Goal: Task Accomplishment & Management: Use online tool/utility

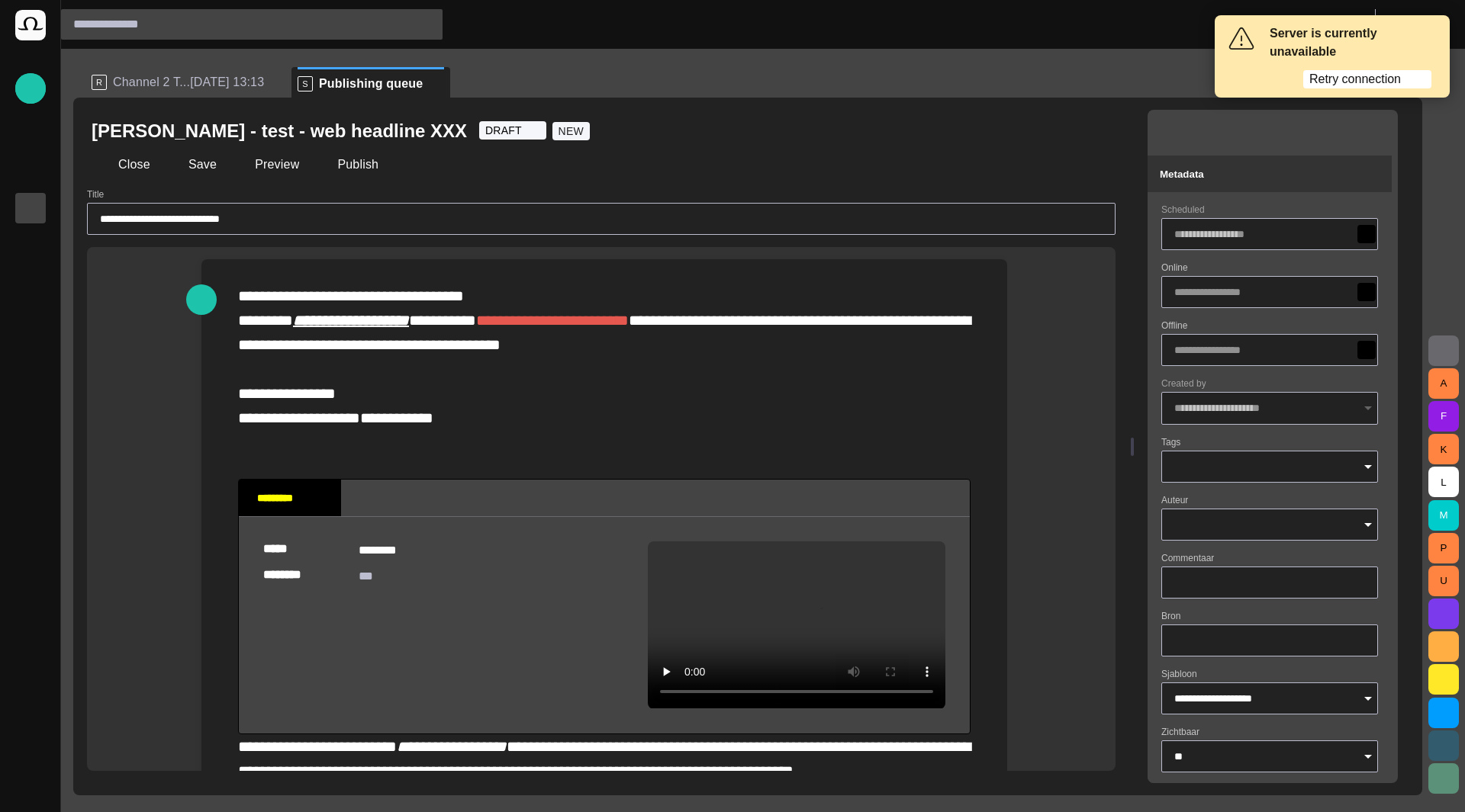
click at [116, 180] on div "Close Save Preview Publish" at bounding box center [601, 165] width 1019 height 36
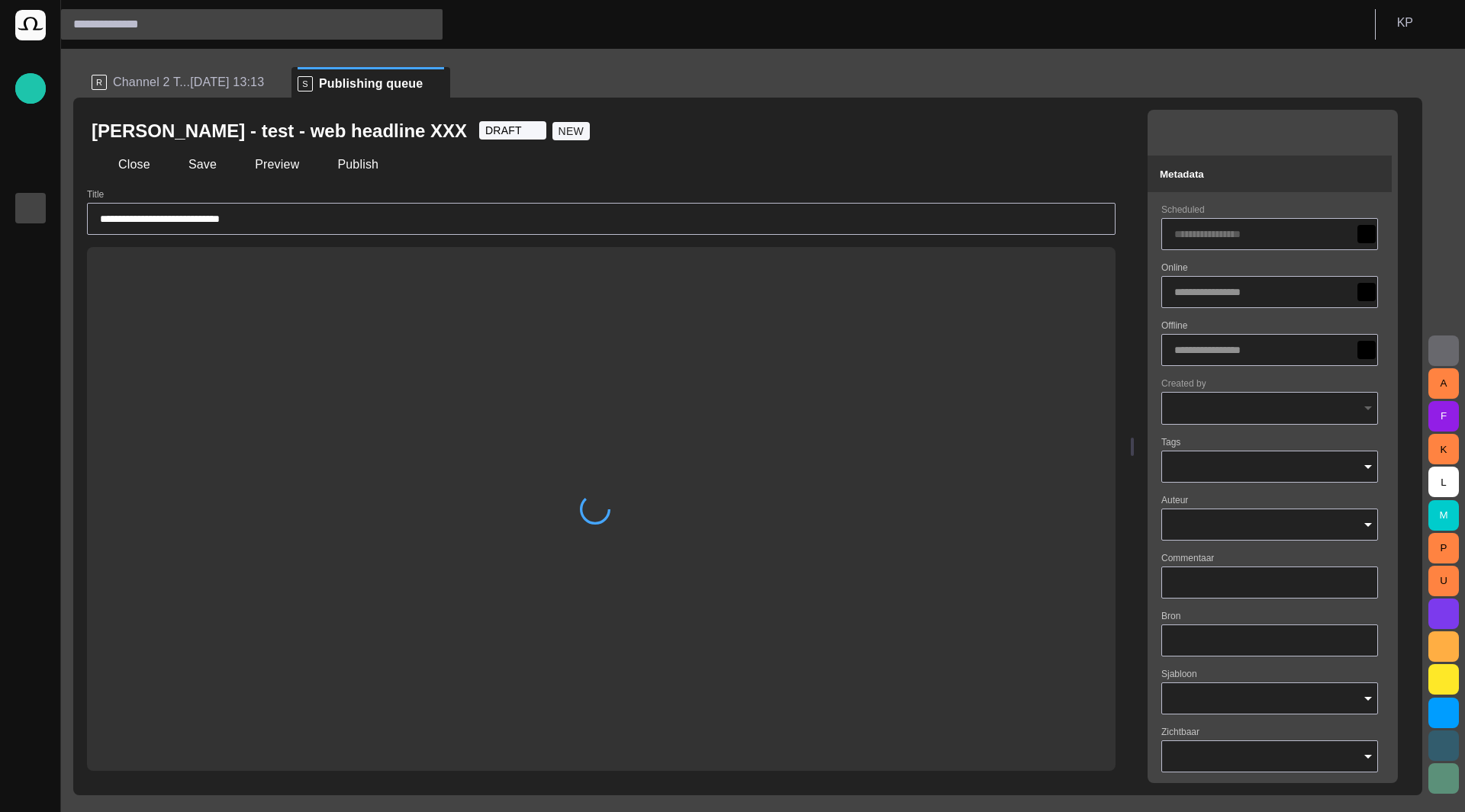
type input "**********"
type input "**"
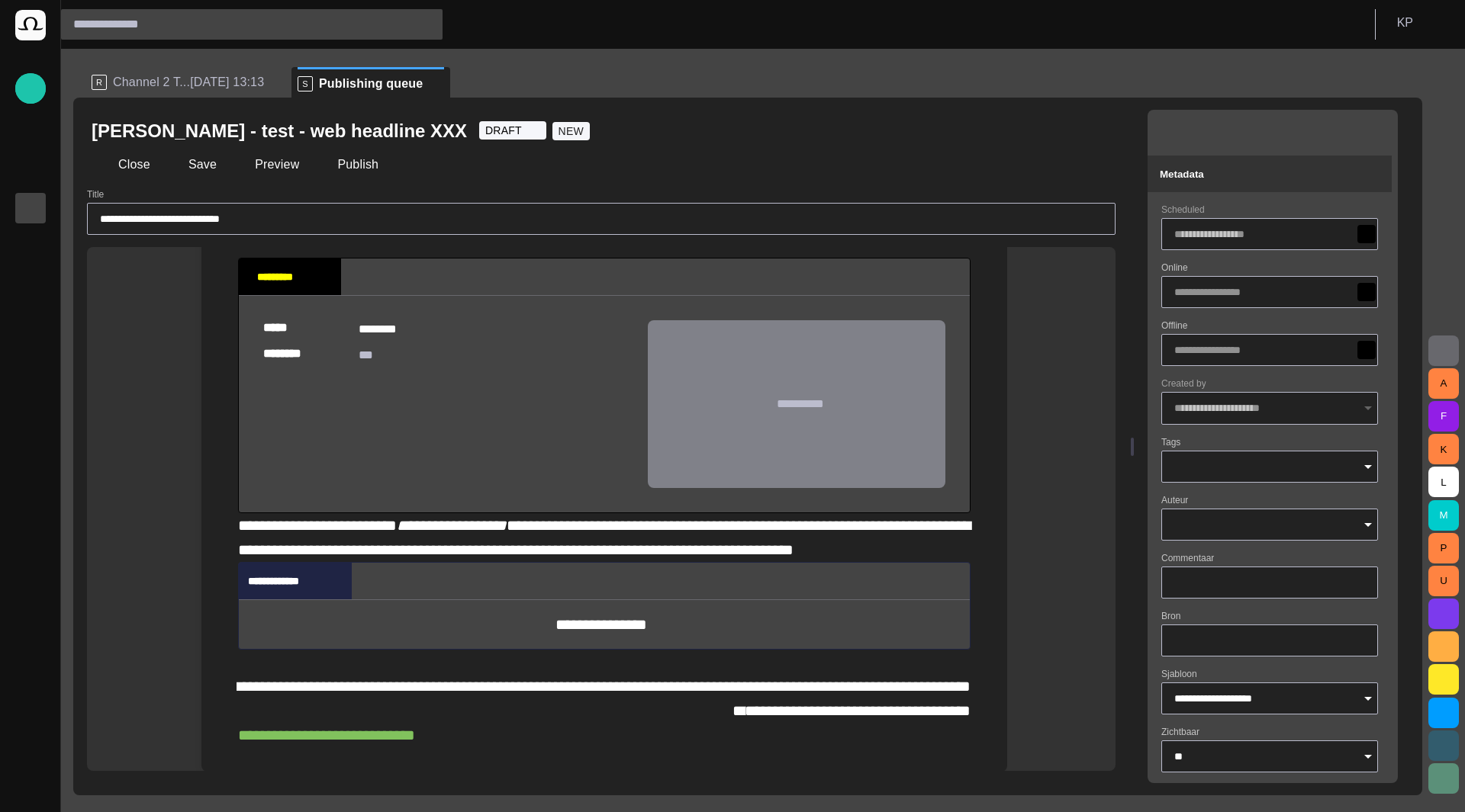
scroll to position [414, 0]
click at [858, 746] on div "**********" at bounding box center [604, 404] width 782 height 733
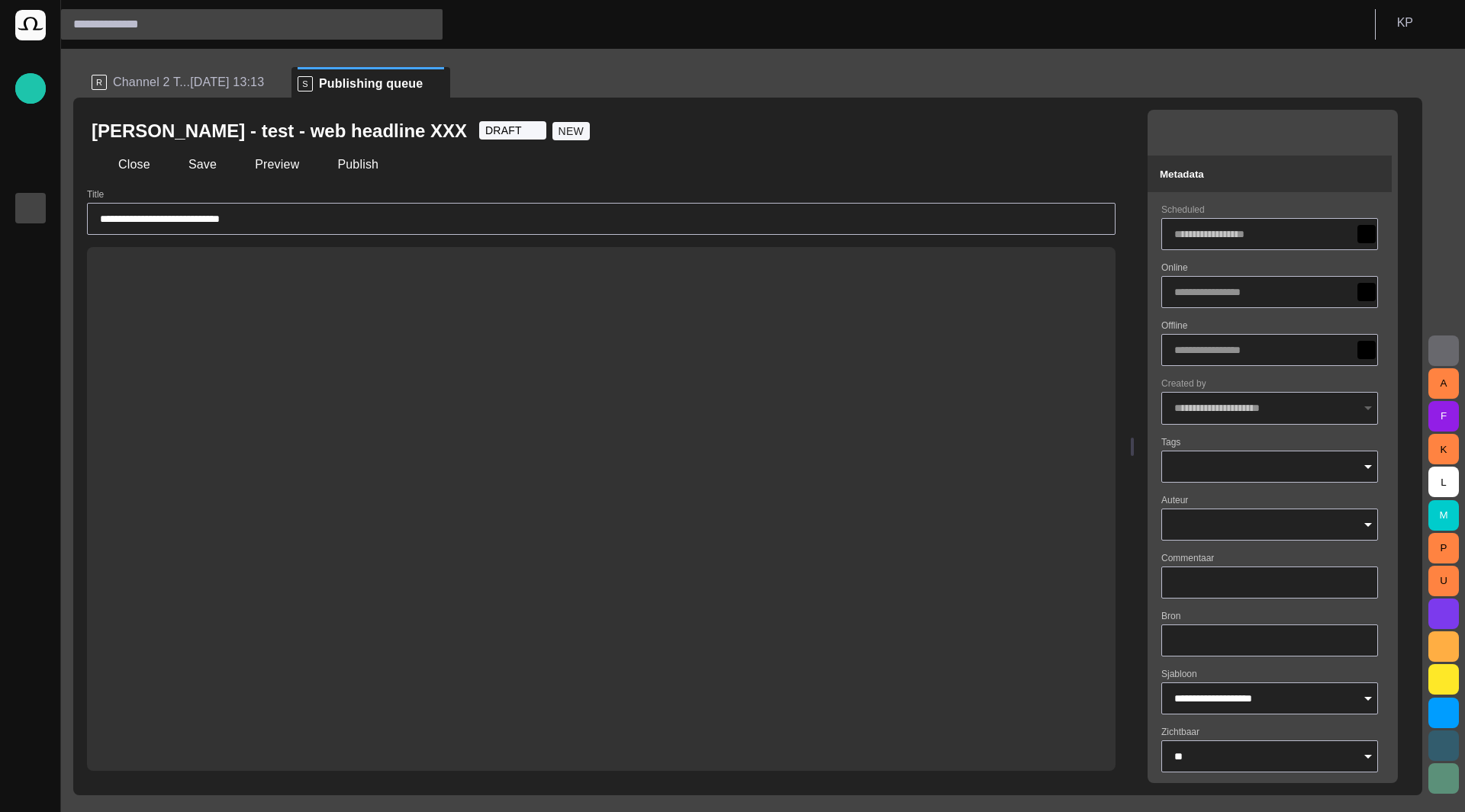
scroll to position [1244, 0]
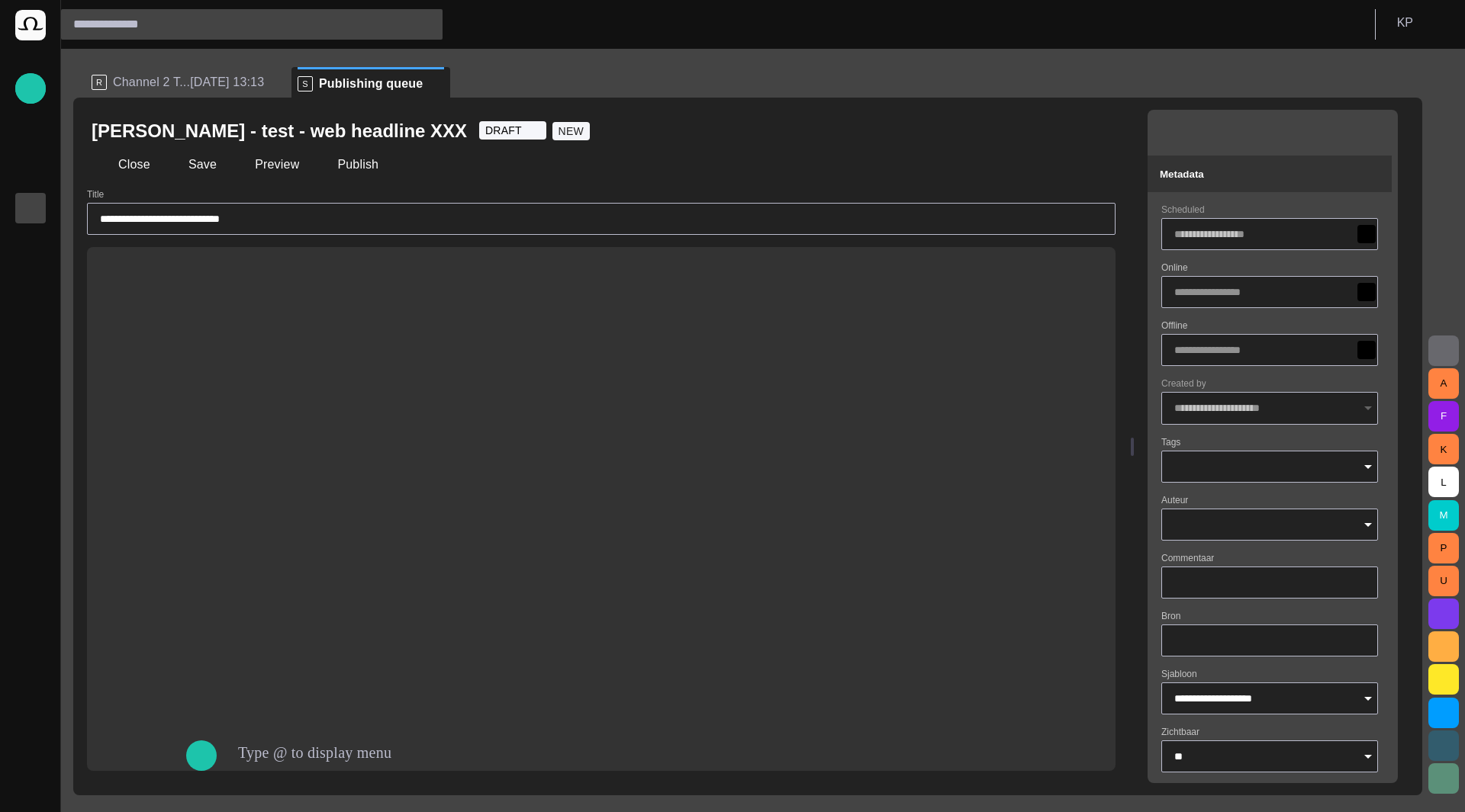
click at [21, 178] on p "Story folders" at bounding box center [30, 176] width 18 height 15
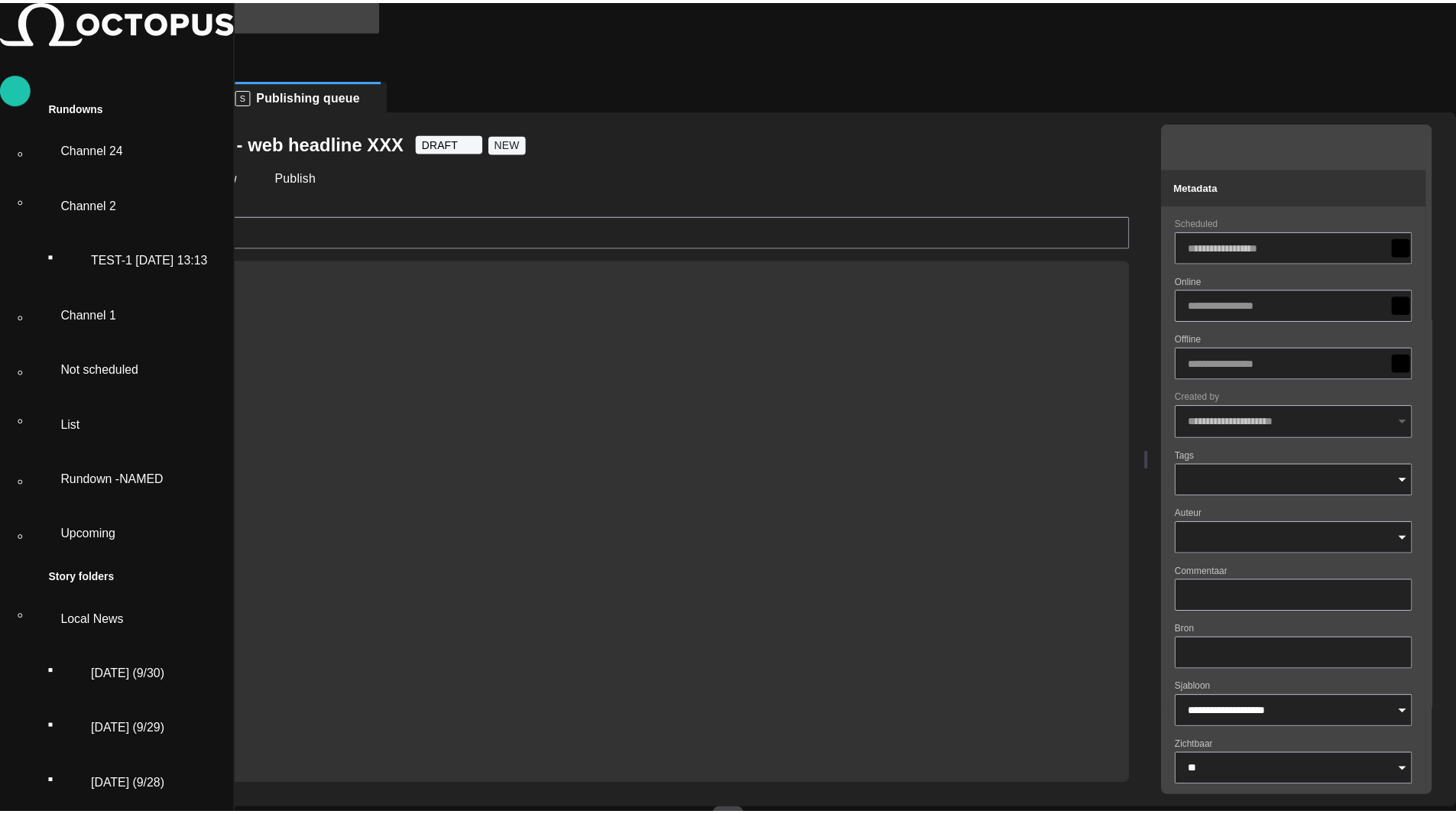
scroll to position [1300, 0]
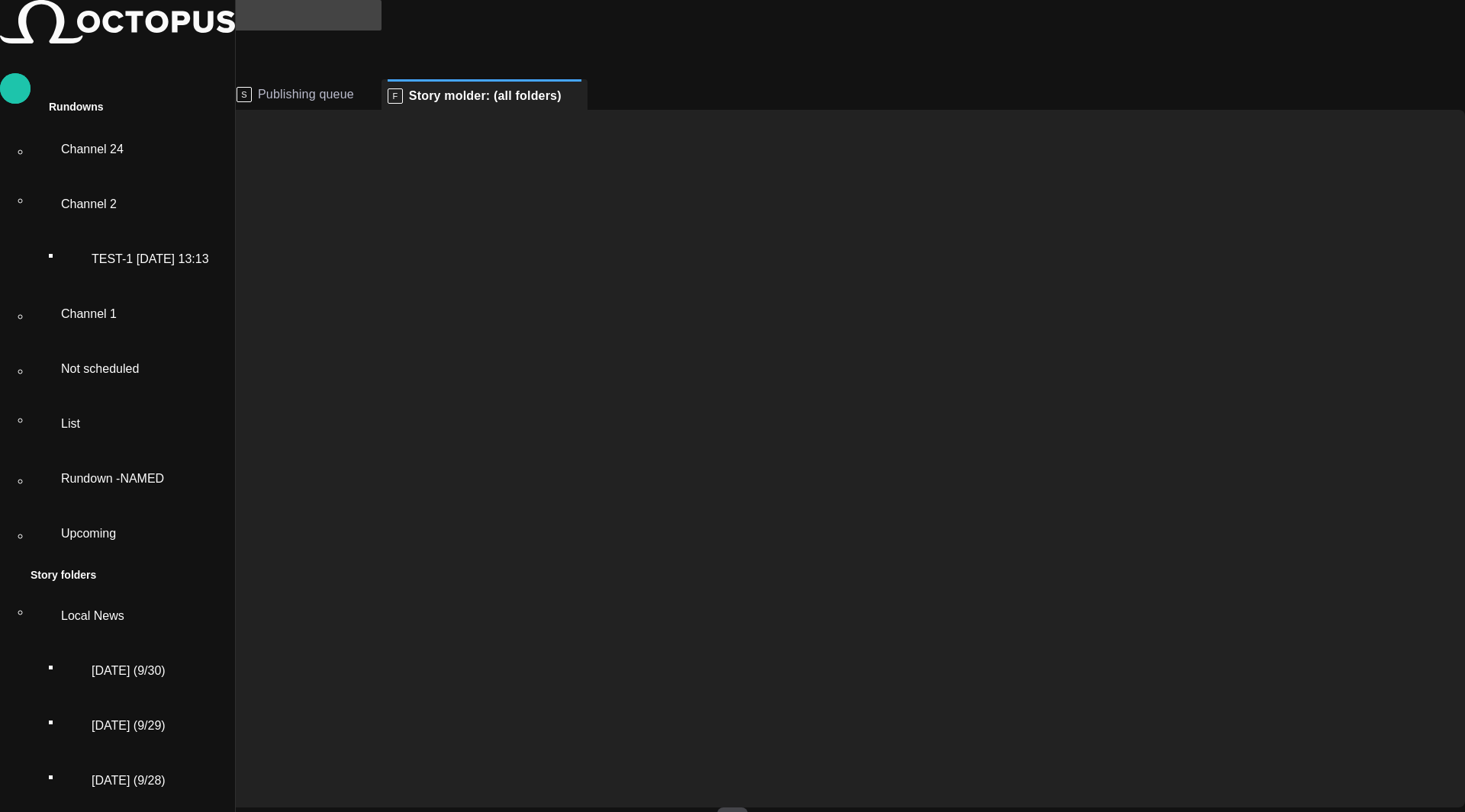
scroll to position [275, 0]
click at [350, 175] on body "Story Rundown Rundowns Channel 24 Channel 2 TEST-1 07/02 13:13 Channel 1 Not sc…" at bounding box center [732, 703] width 1465 height 1406
type input "********"
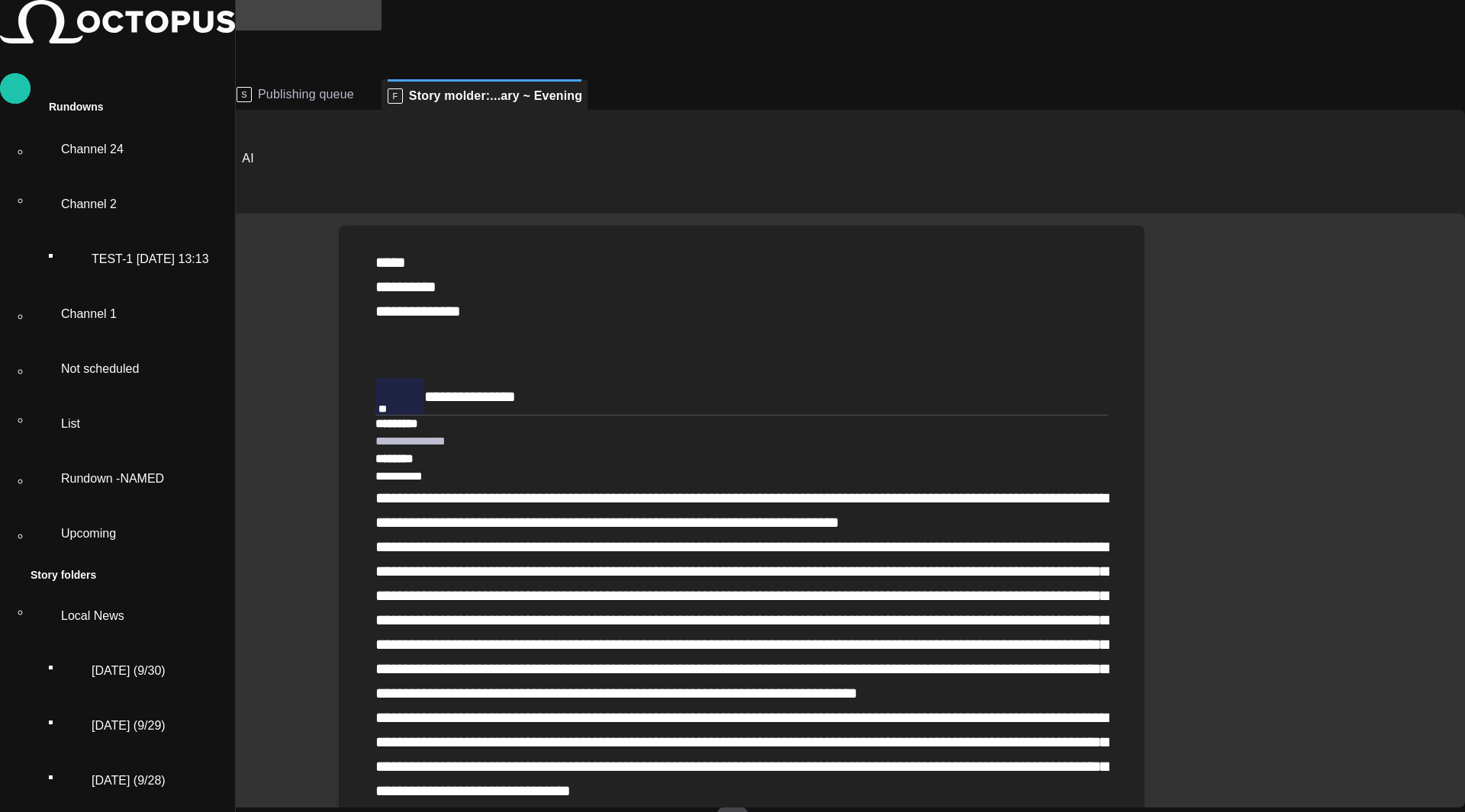
click at [76, 167] on button "Close" at bounding box center [44, 158] width 64 height 28
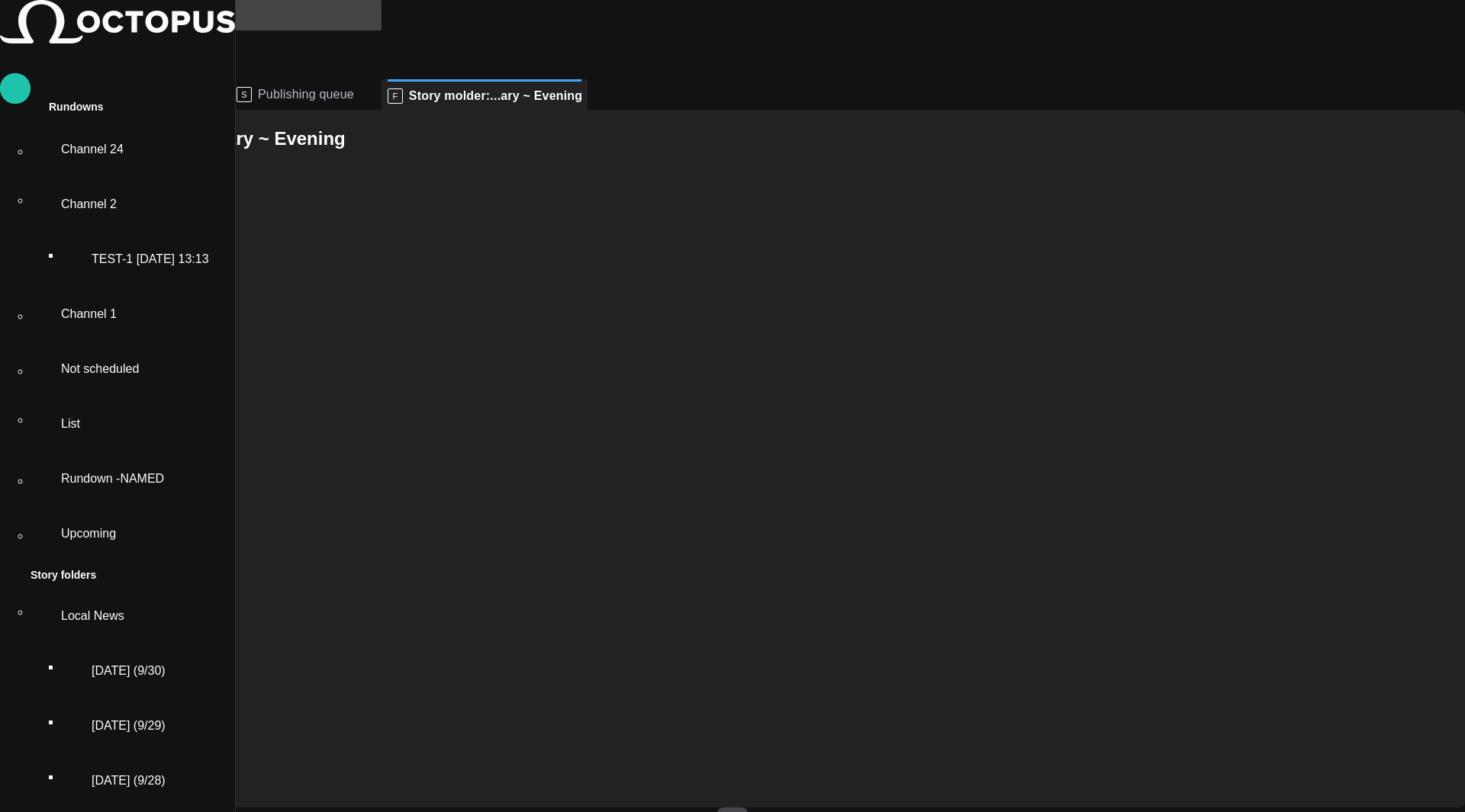
click at [28, 188] on button "button" at bounding box center [19, 195] width 15 height 16
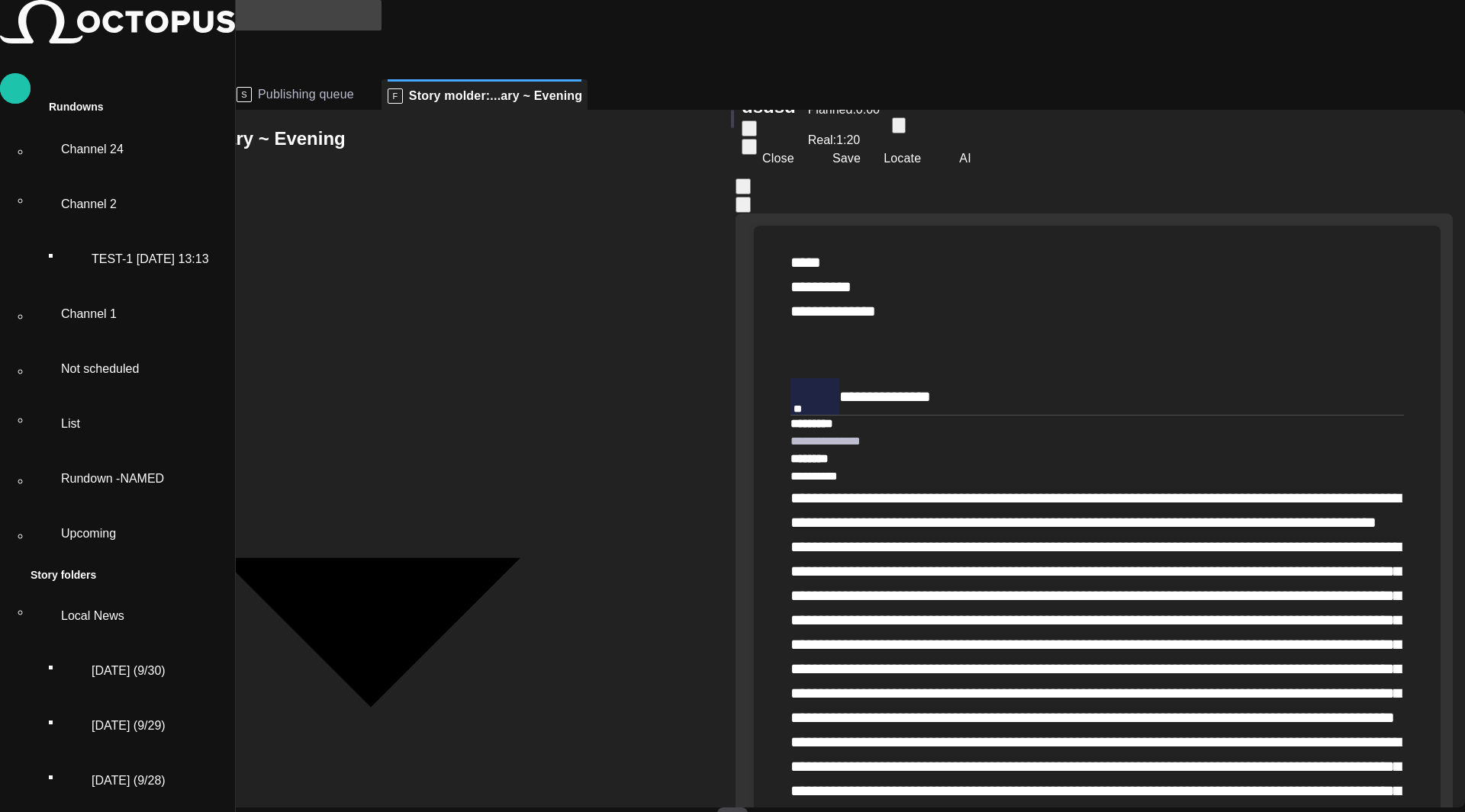
scroll to position [0, 0]
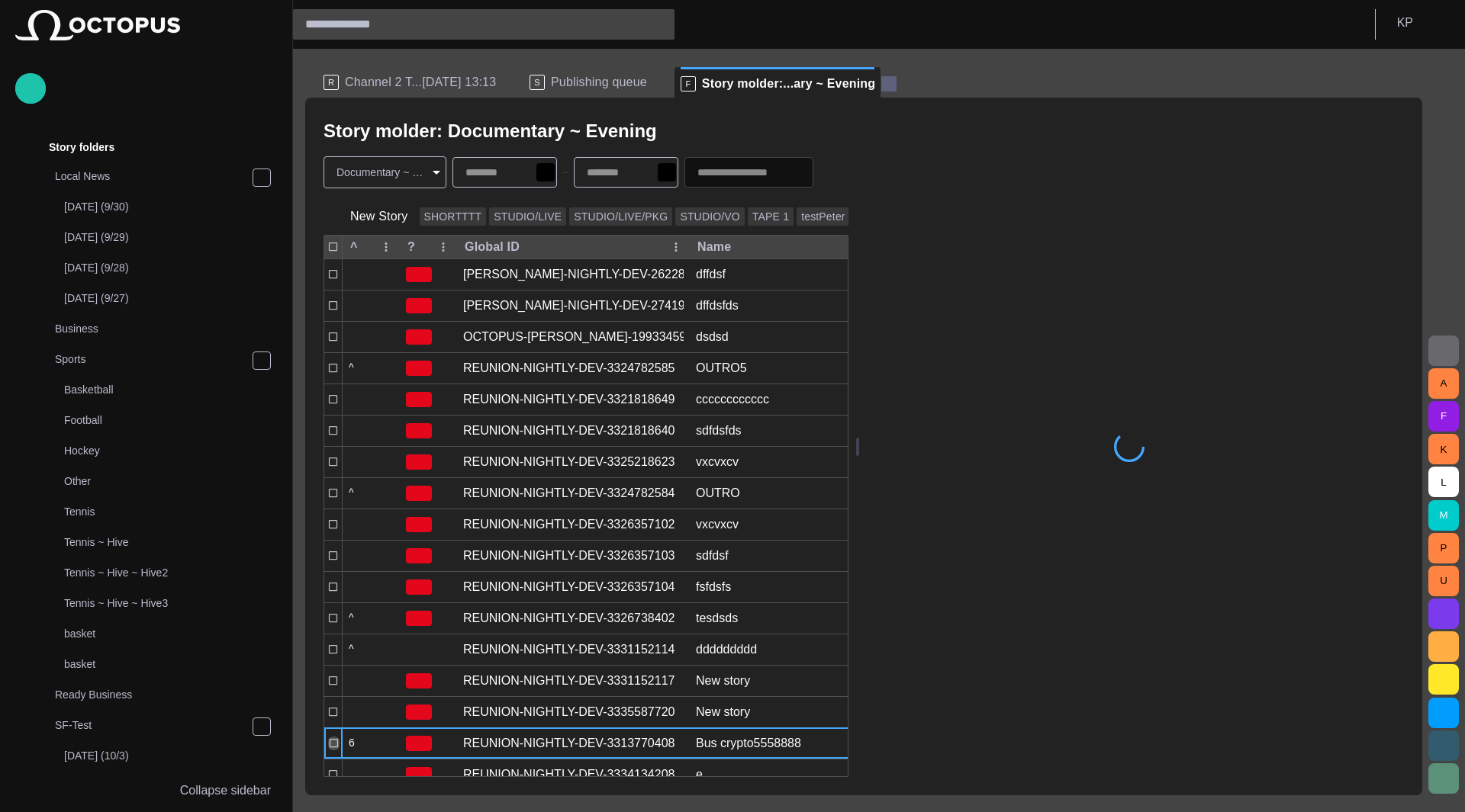
click at [881, 90] on span at bounding box center [889, 83] width 15 height 15
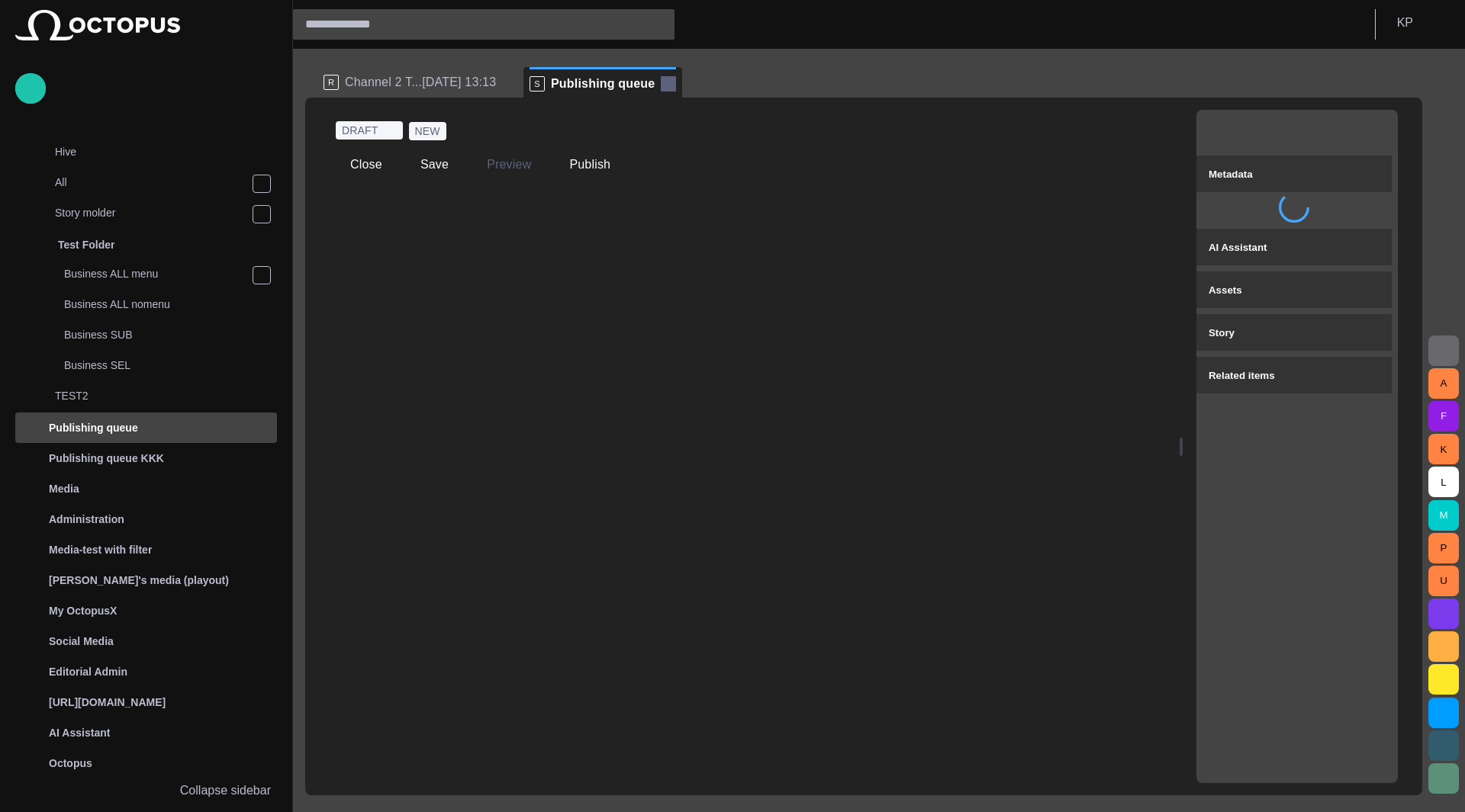
click at [661, 82] on span at bounding box center [668, 83] width 15 height 15
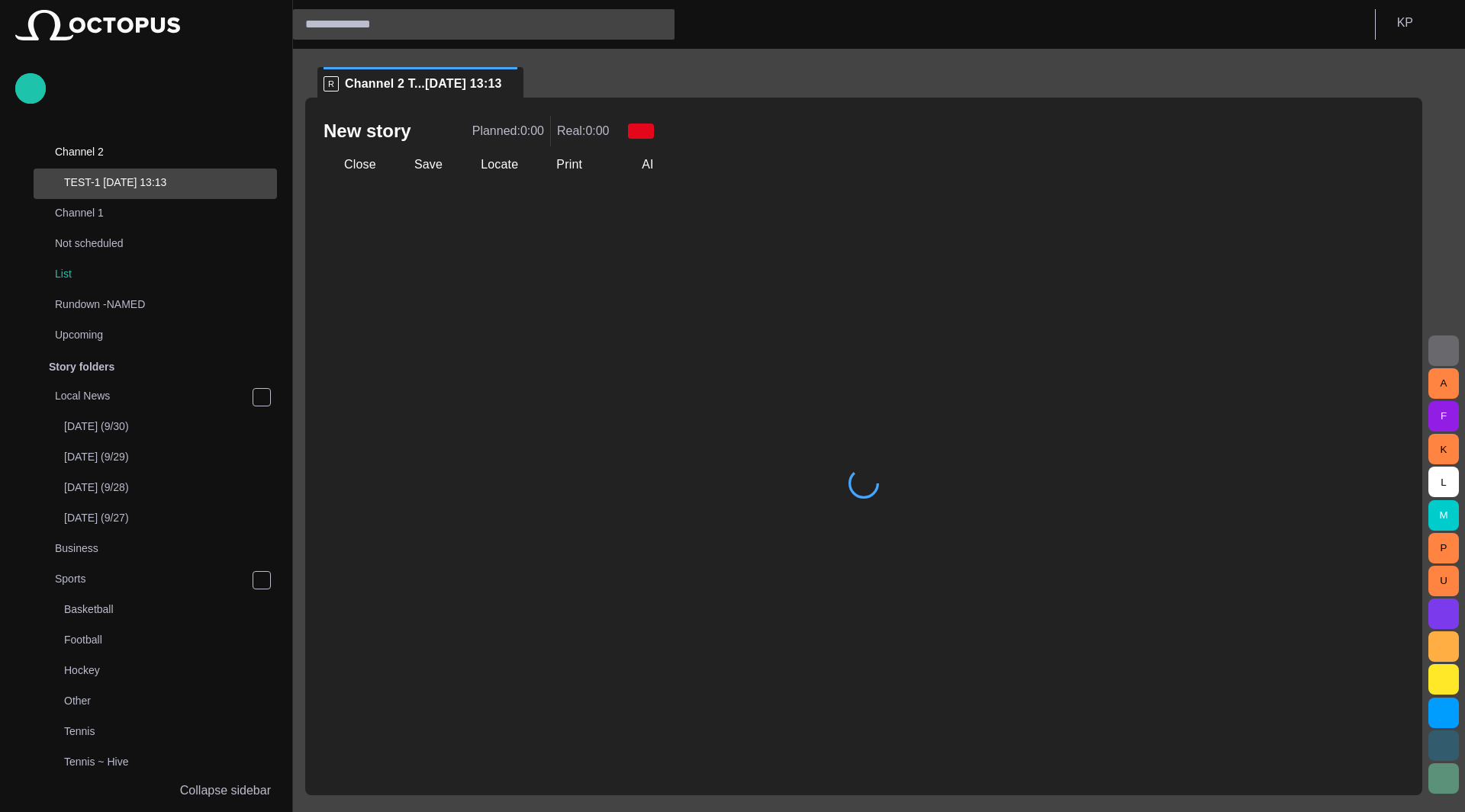
scroll to position [15, 0]
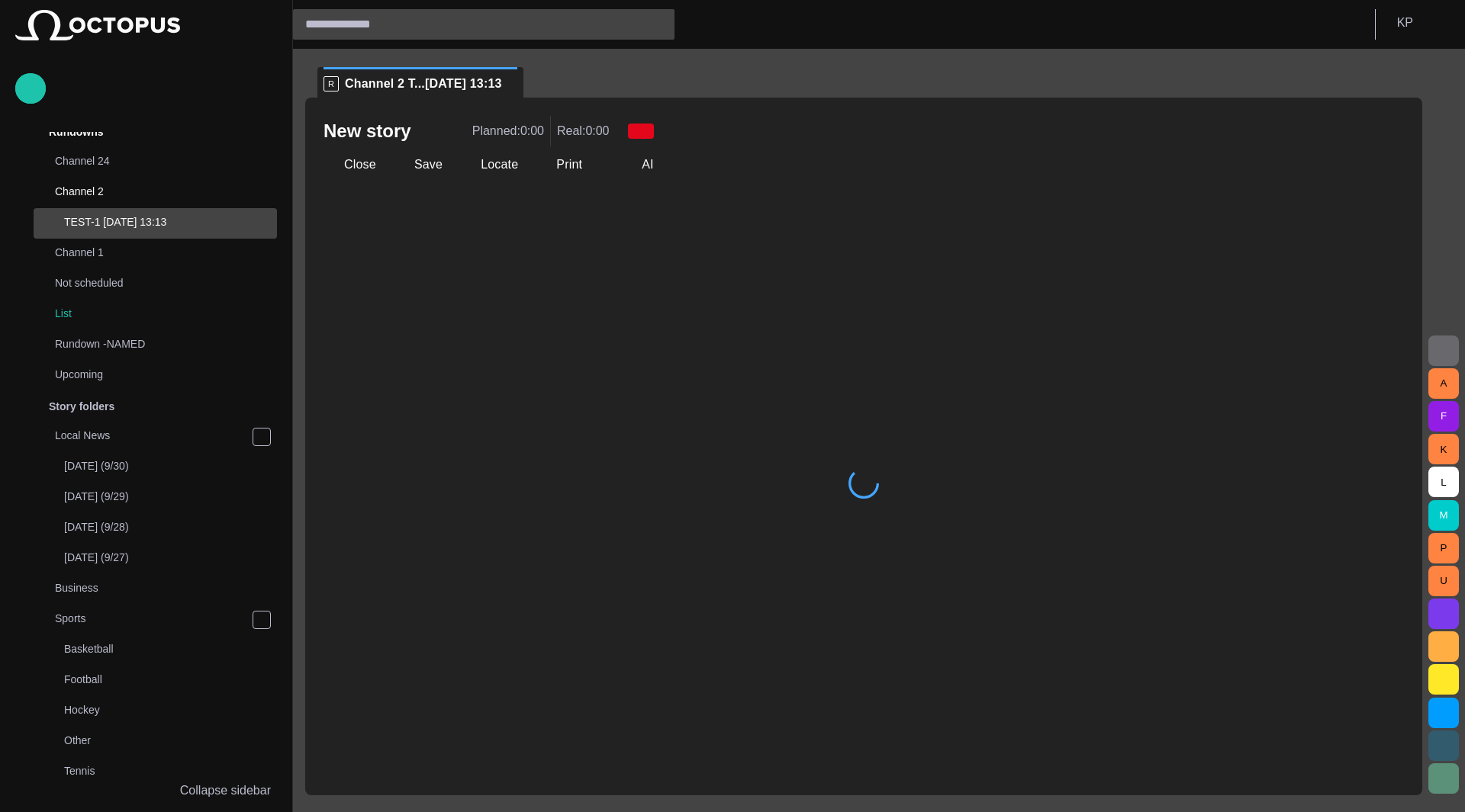
click at [502, 74] on li "R Channel 2 T...07/02 13:13" at bounding box center [420, 82] width 206 height 31
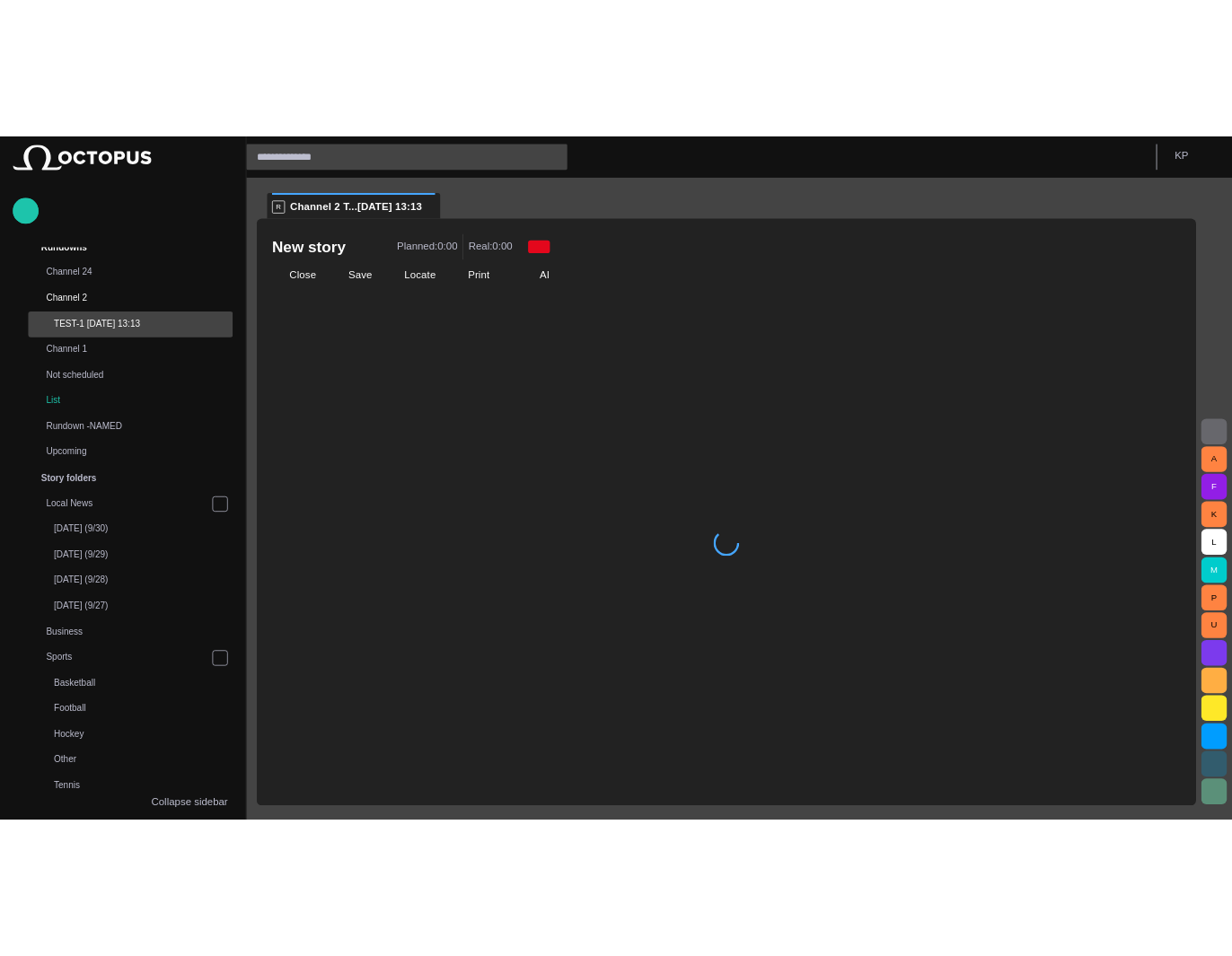
scroll to position [0, 0]
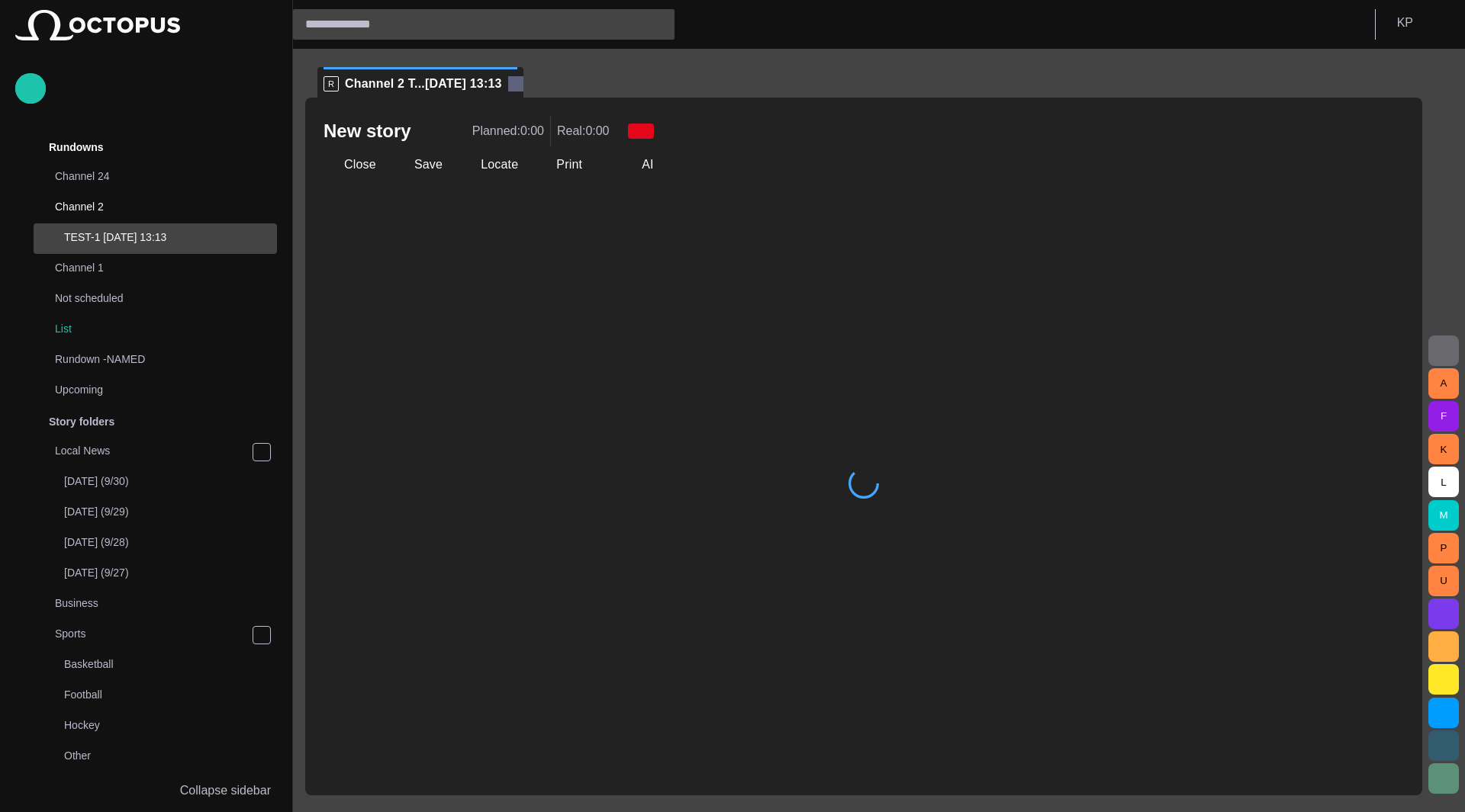
click at [508, 83] on span at bounding box center [516, 83] width 15 height 15
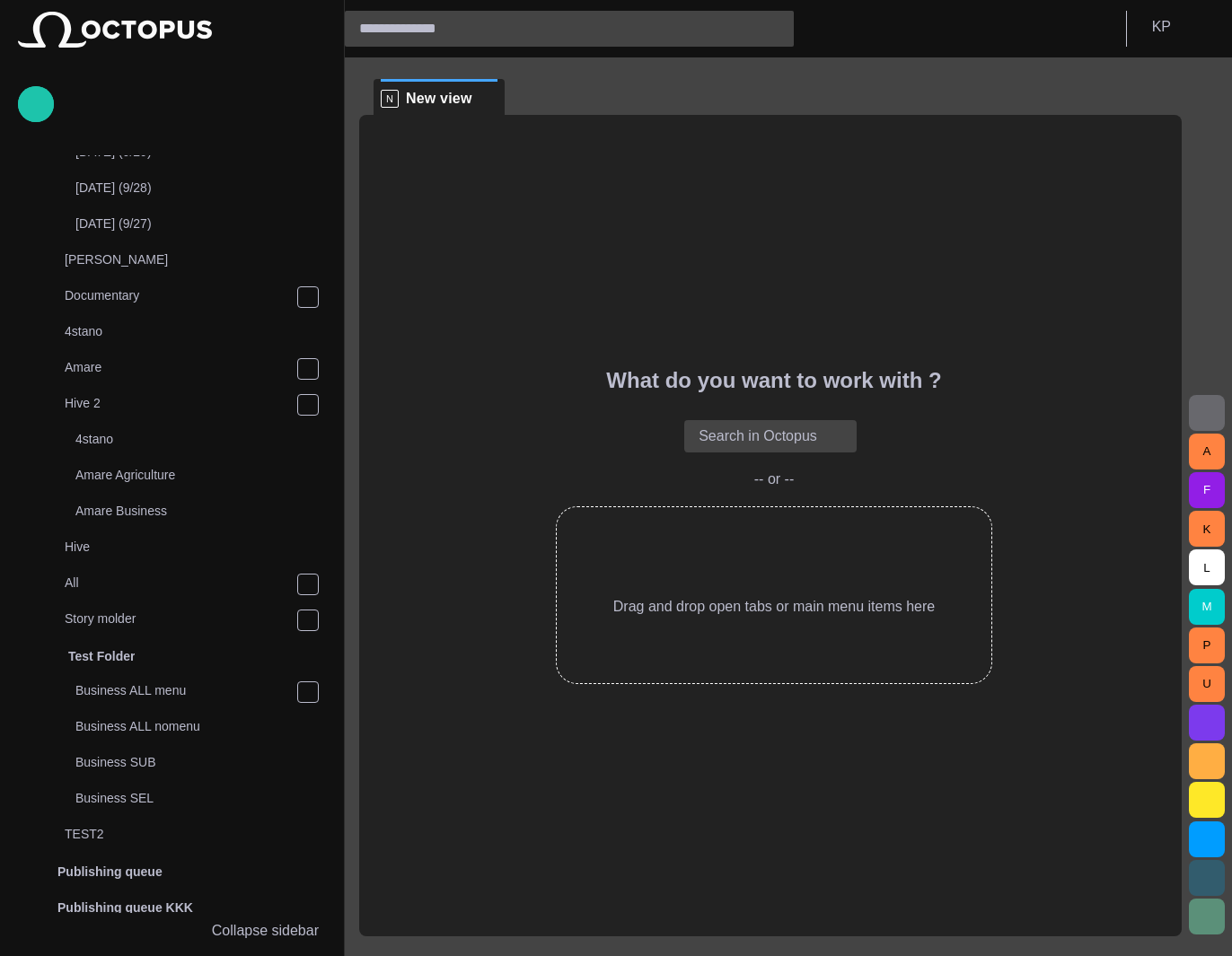
scroll to position [1207, 0]
click at [124, 617] on p "Story molder" at bounding box center [179, 616] width 230 height 18
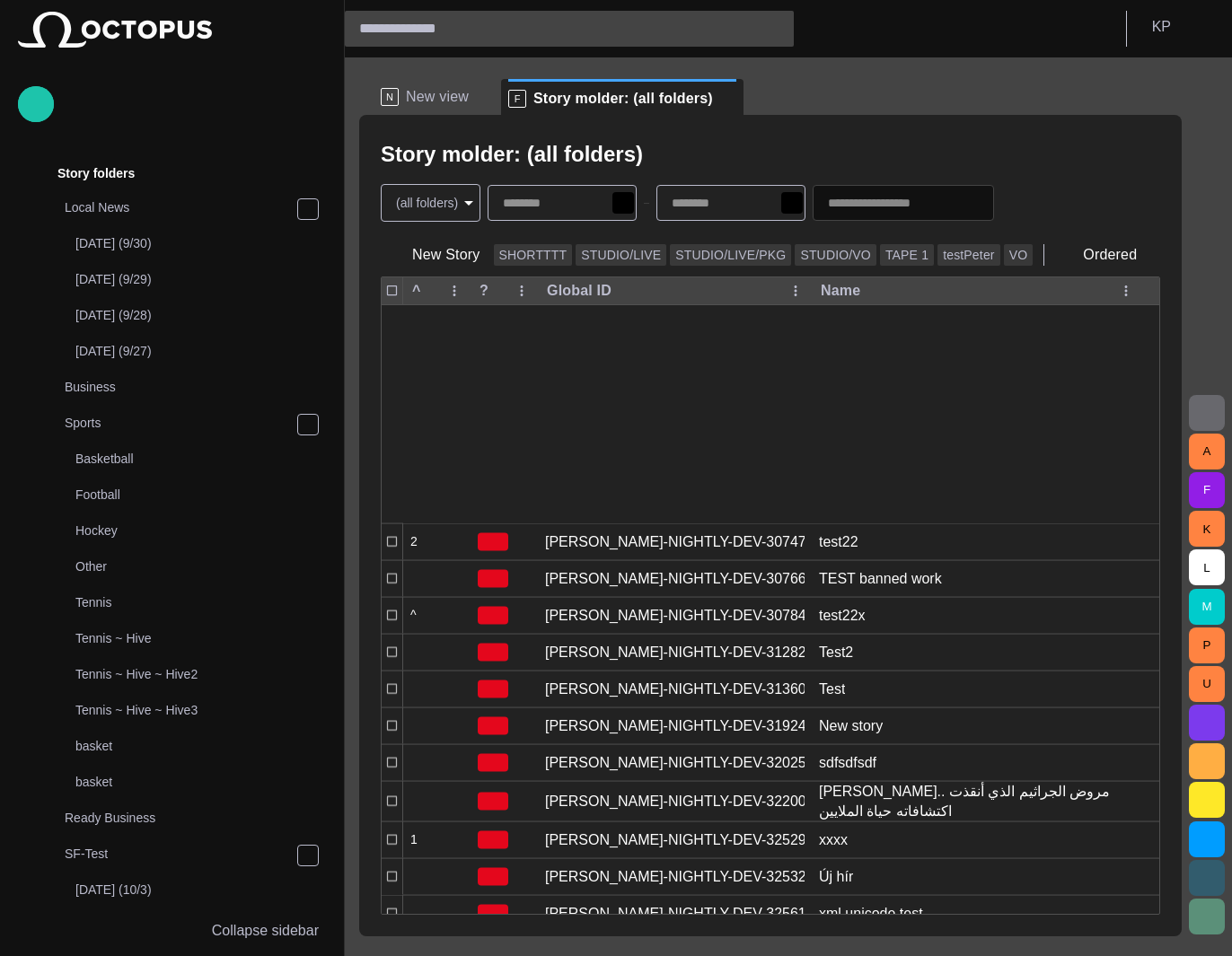
scroll to position [415, 0]
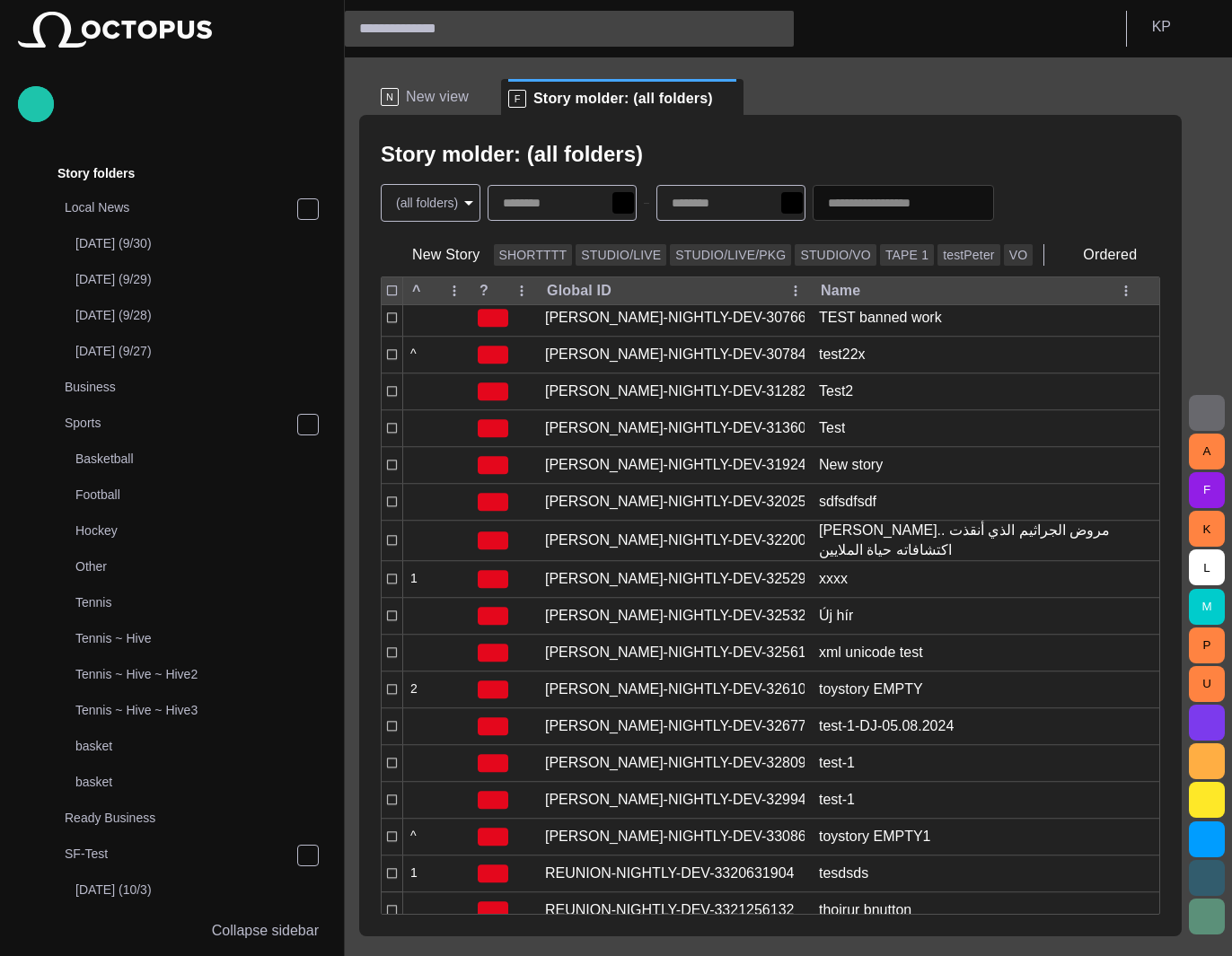
click at [457, 198] on body "Story Rundown Rundowns Channel 24 Channel 2 TEST-1 07/02 13:13 Channel 1 Not sc…" at bounding box center [616, 478] width 1232 height 956
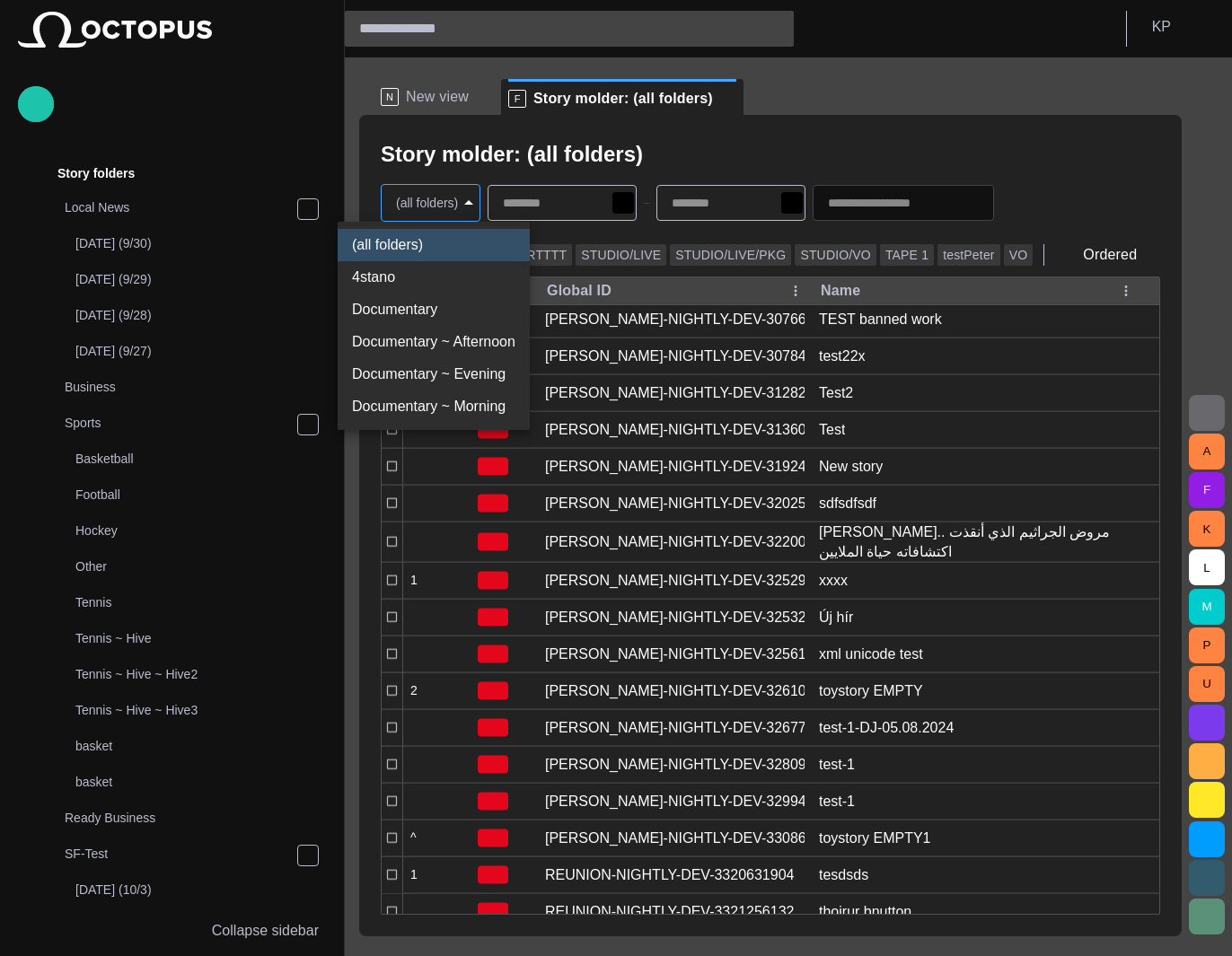
click at [463, 336] on li "Documentary ~ Afternoon" at bounding box center [433, 342] width 192 height 33
type input "********"
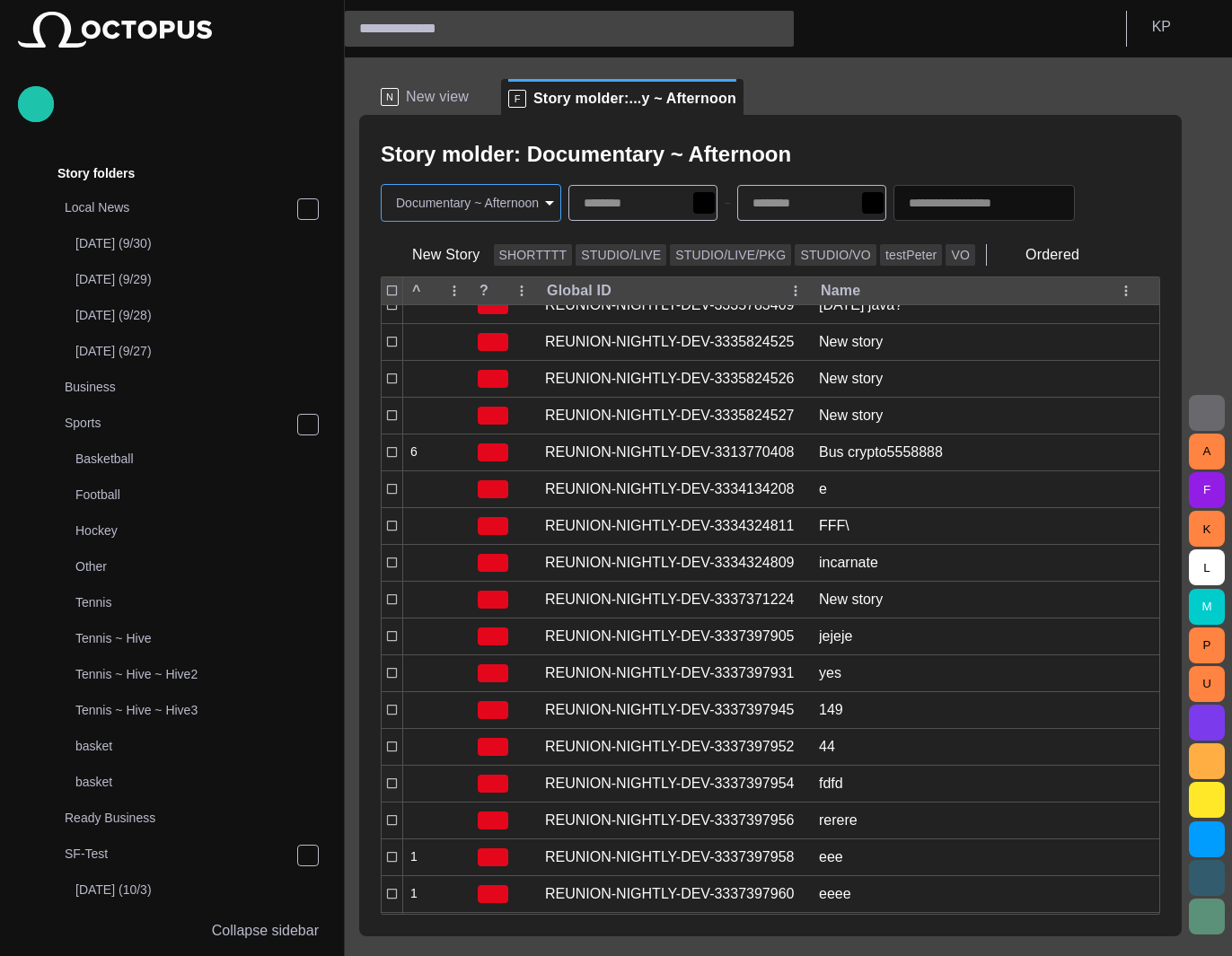
scroll to position [82, 0]
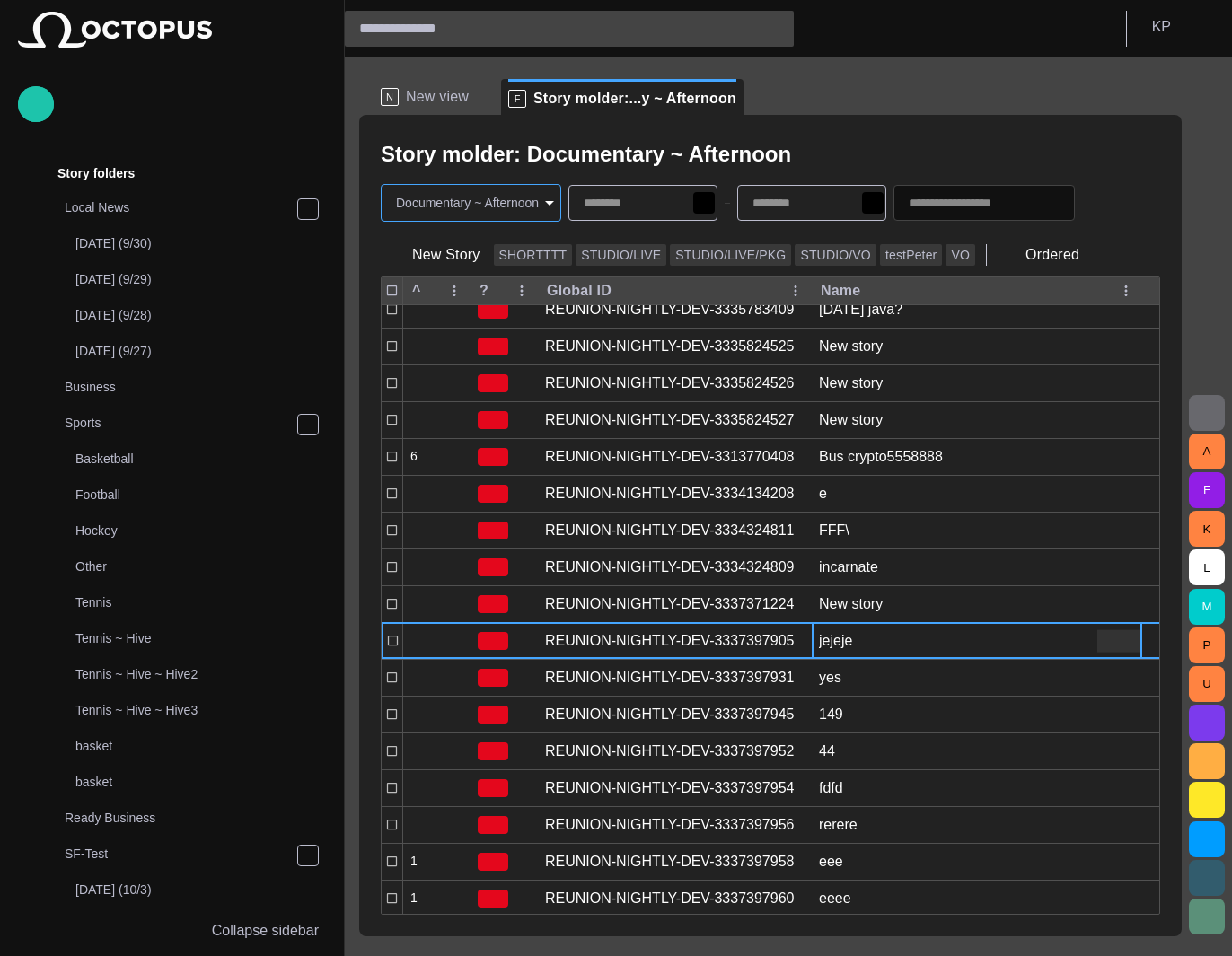
click at [836, 644] on div "jejeje" at bounding box center [836, 640] width 34 height 20
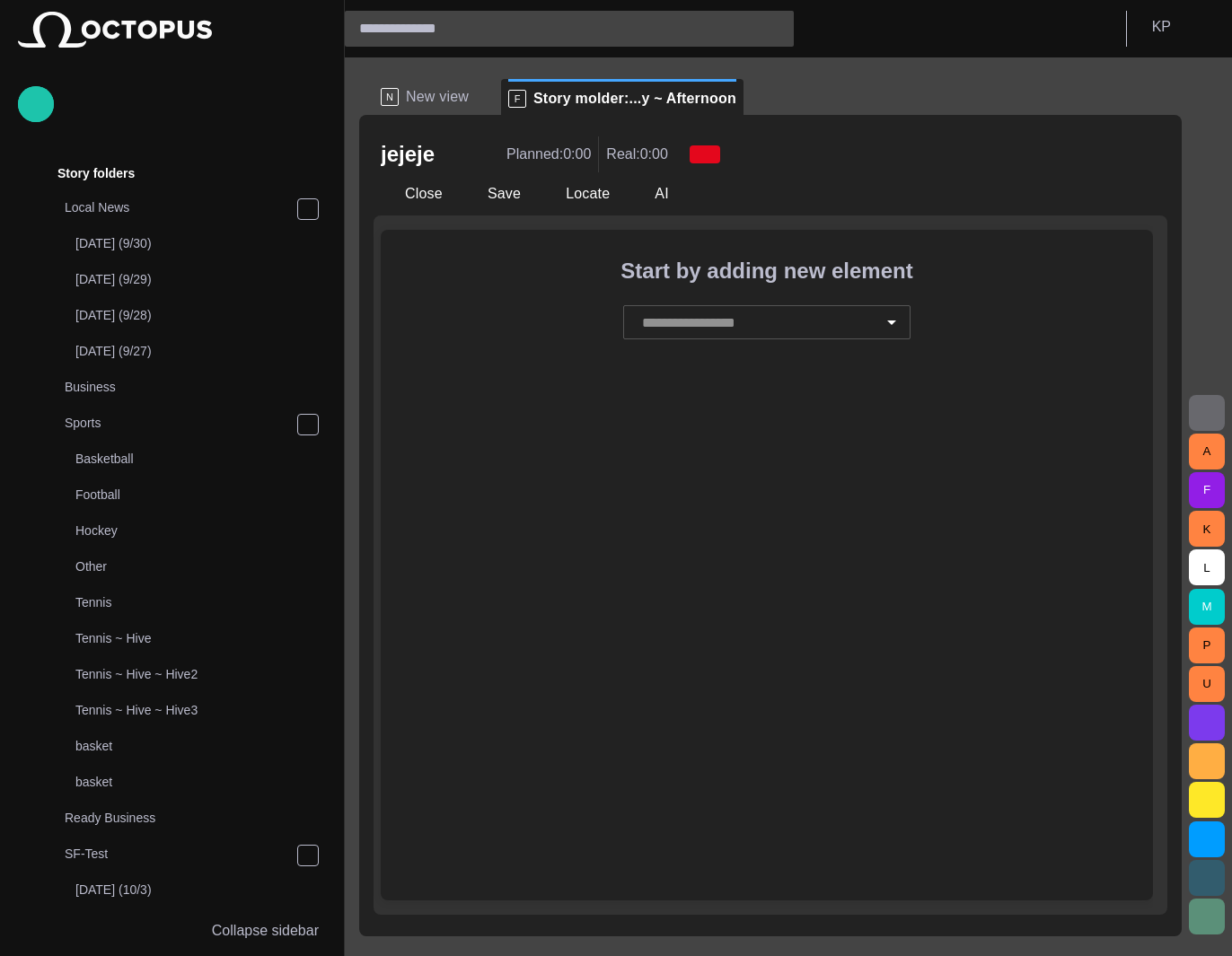
click at [690, 324] on input "text" at bounding box center [756, 322] width 238 height 34
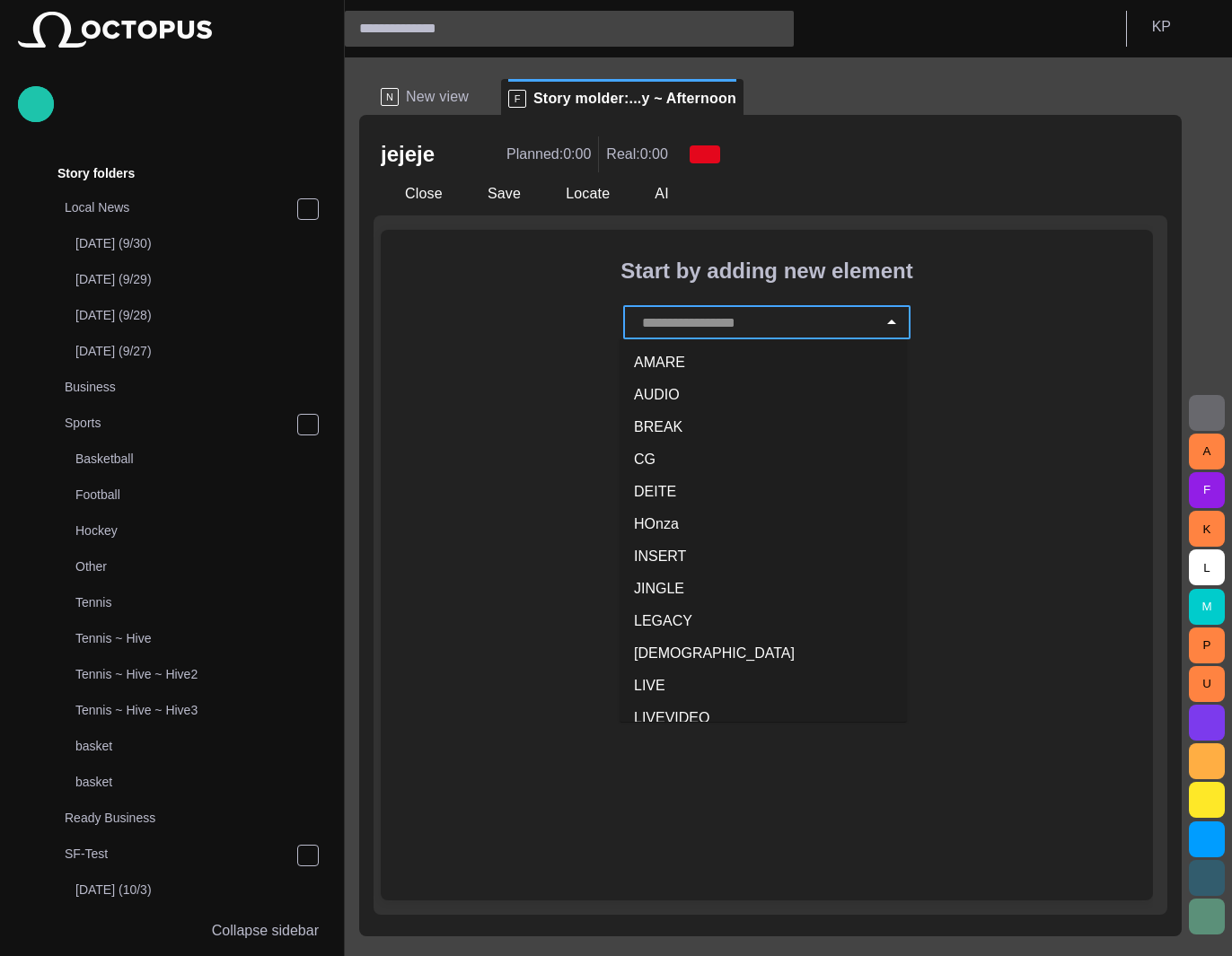
click at [680, 443] on li "BREAK" at bounding box center [763, 427] width 287 height 33
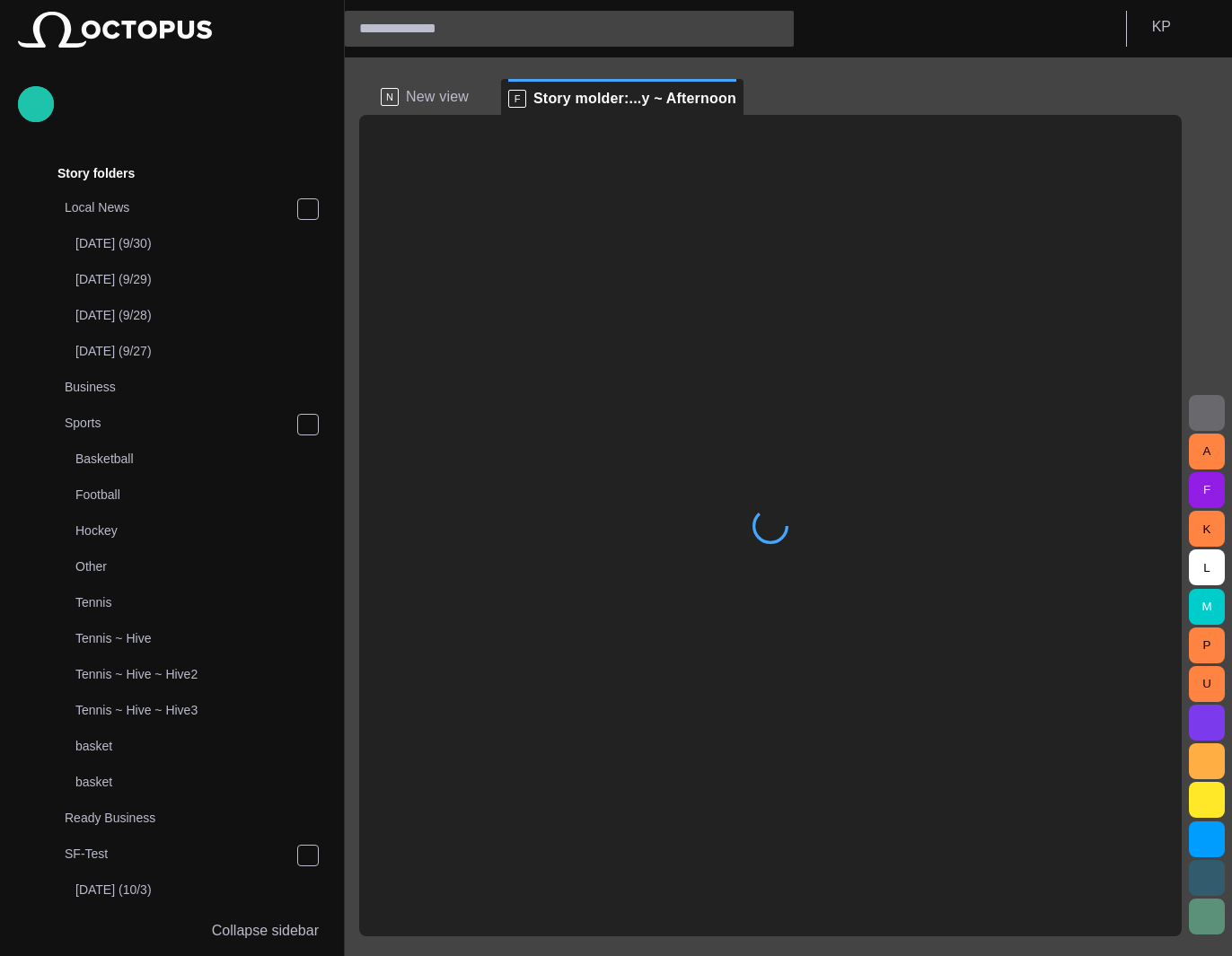
scroll to position [323, 0]
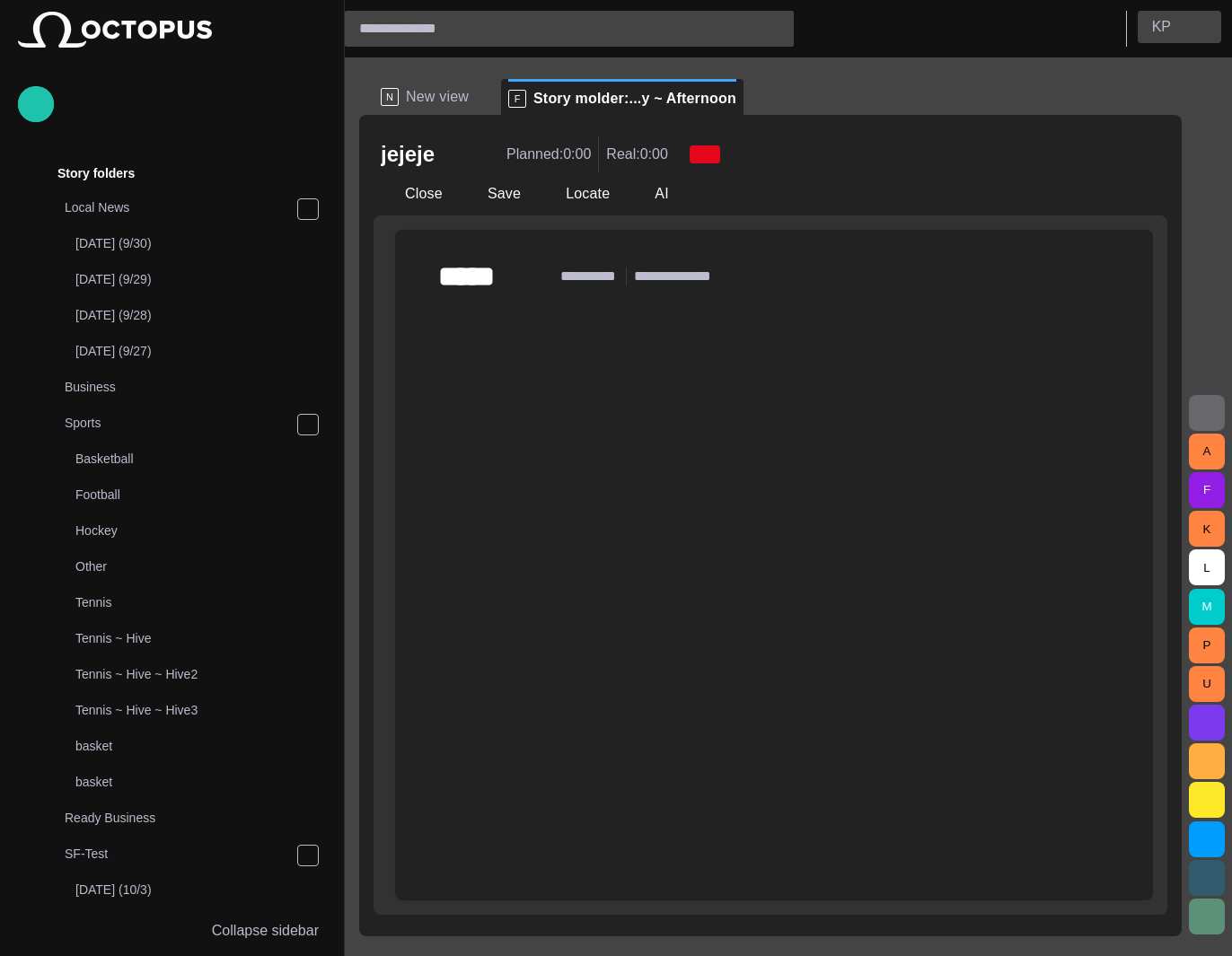
click at [1188, 19] on button "K P" at bounding box center [1180, 27] width 84 height 33
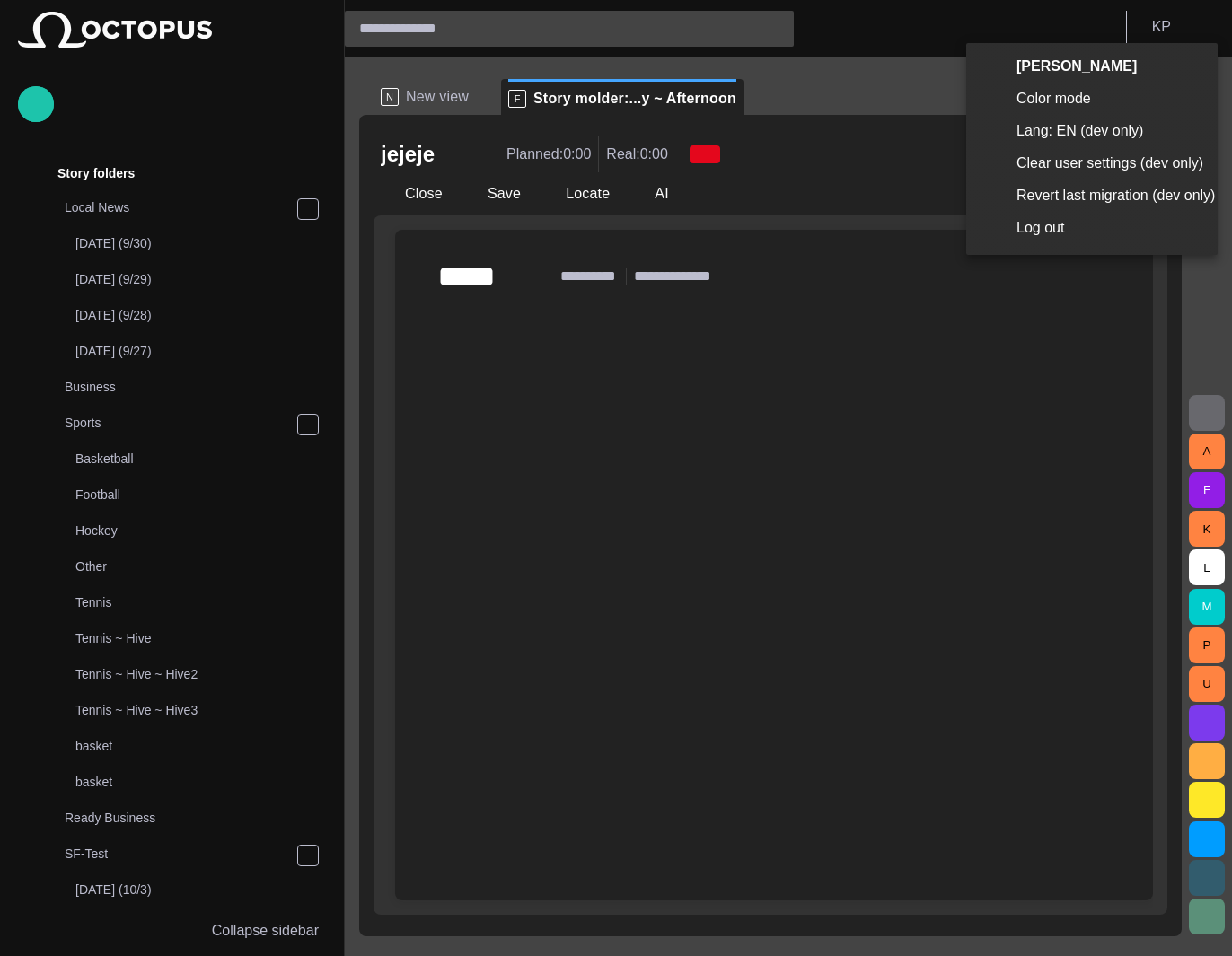
click at [1062, 233] on li "Log out" at bounding box center [1092, 227] width 252 height 33
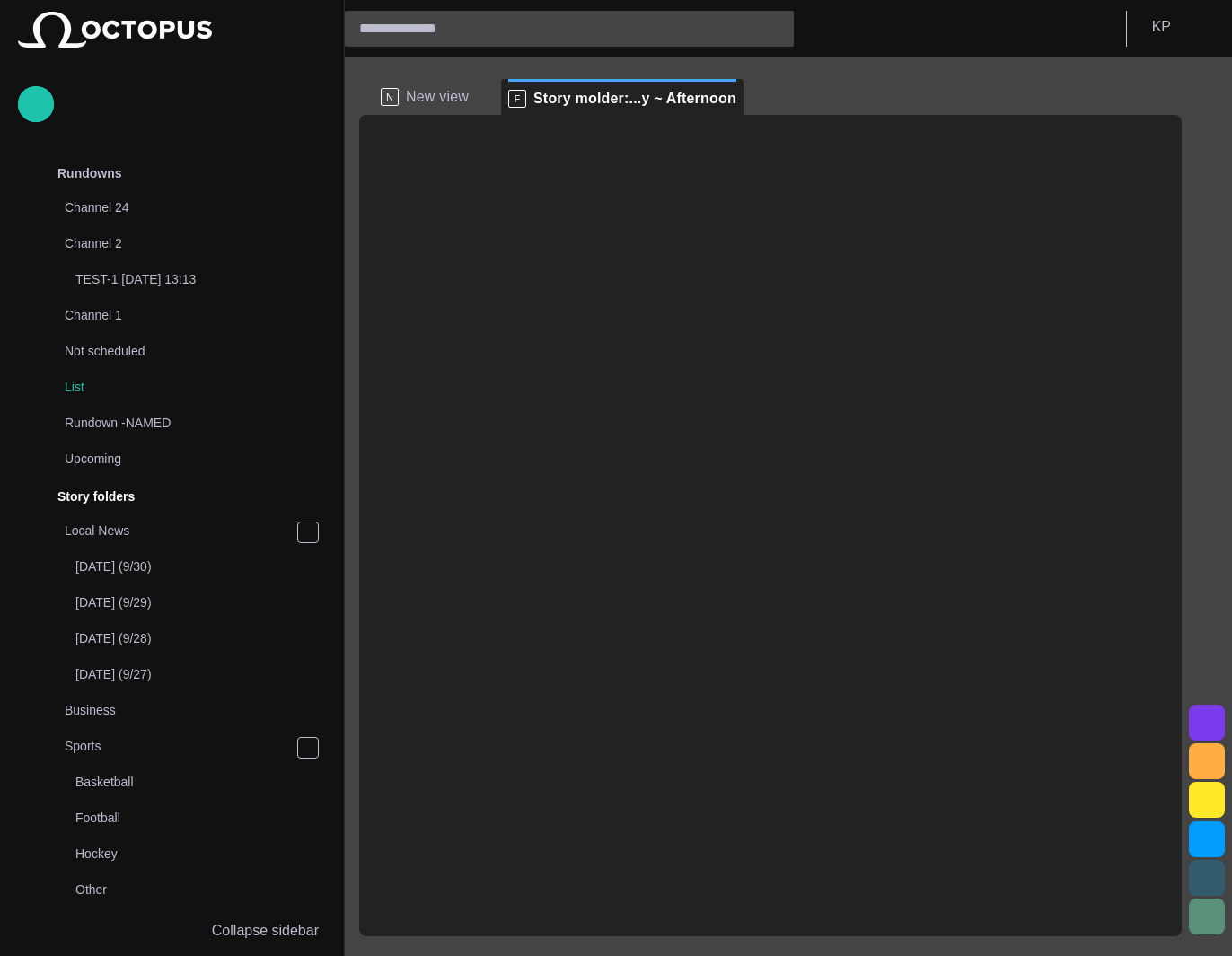
scroll to position [323, 0]
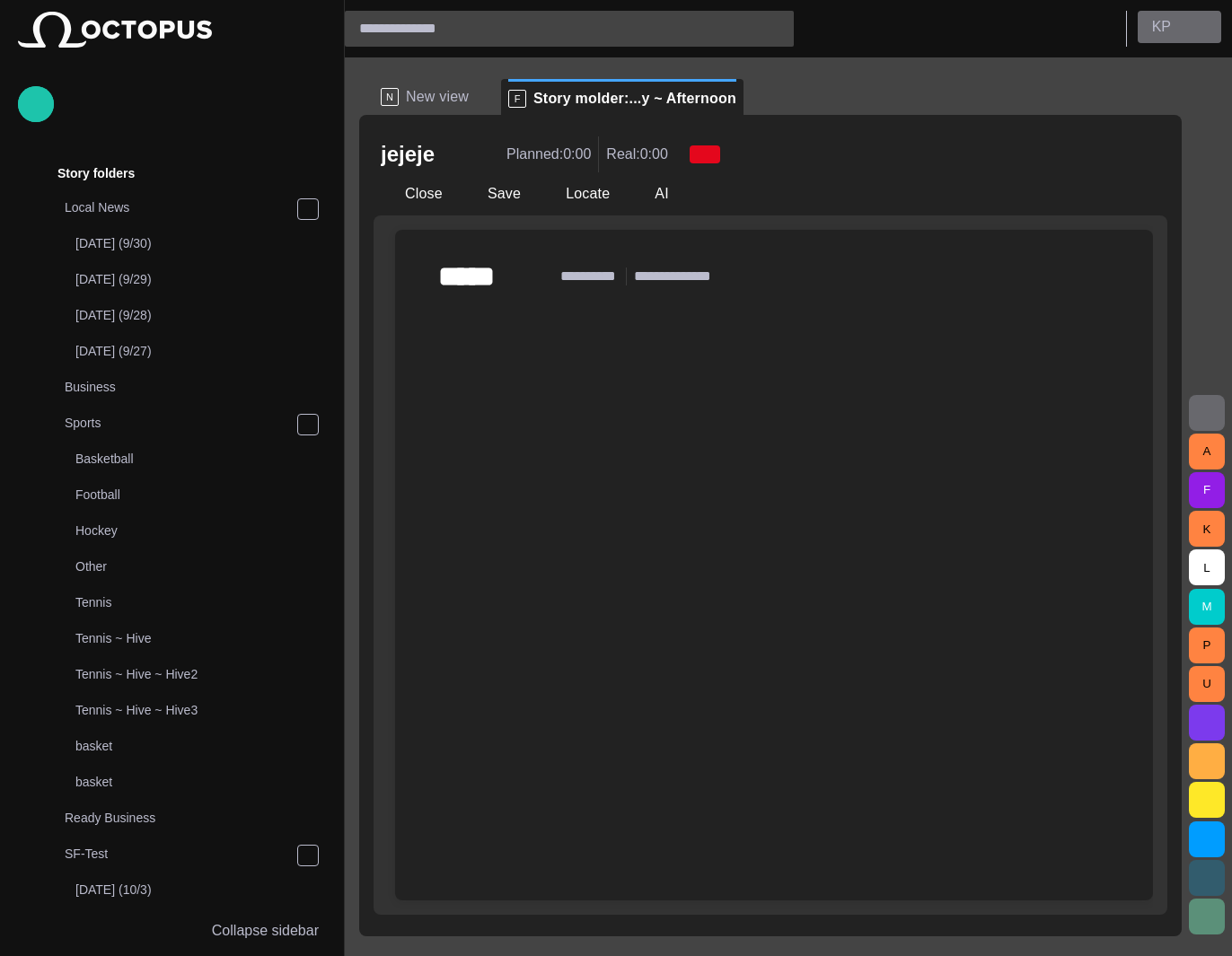
click at [1179, 34] on button "K P" at bounding box center [1180, 27] width 84 height 33
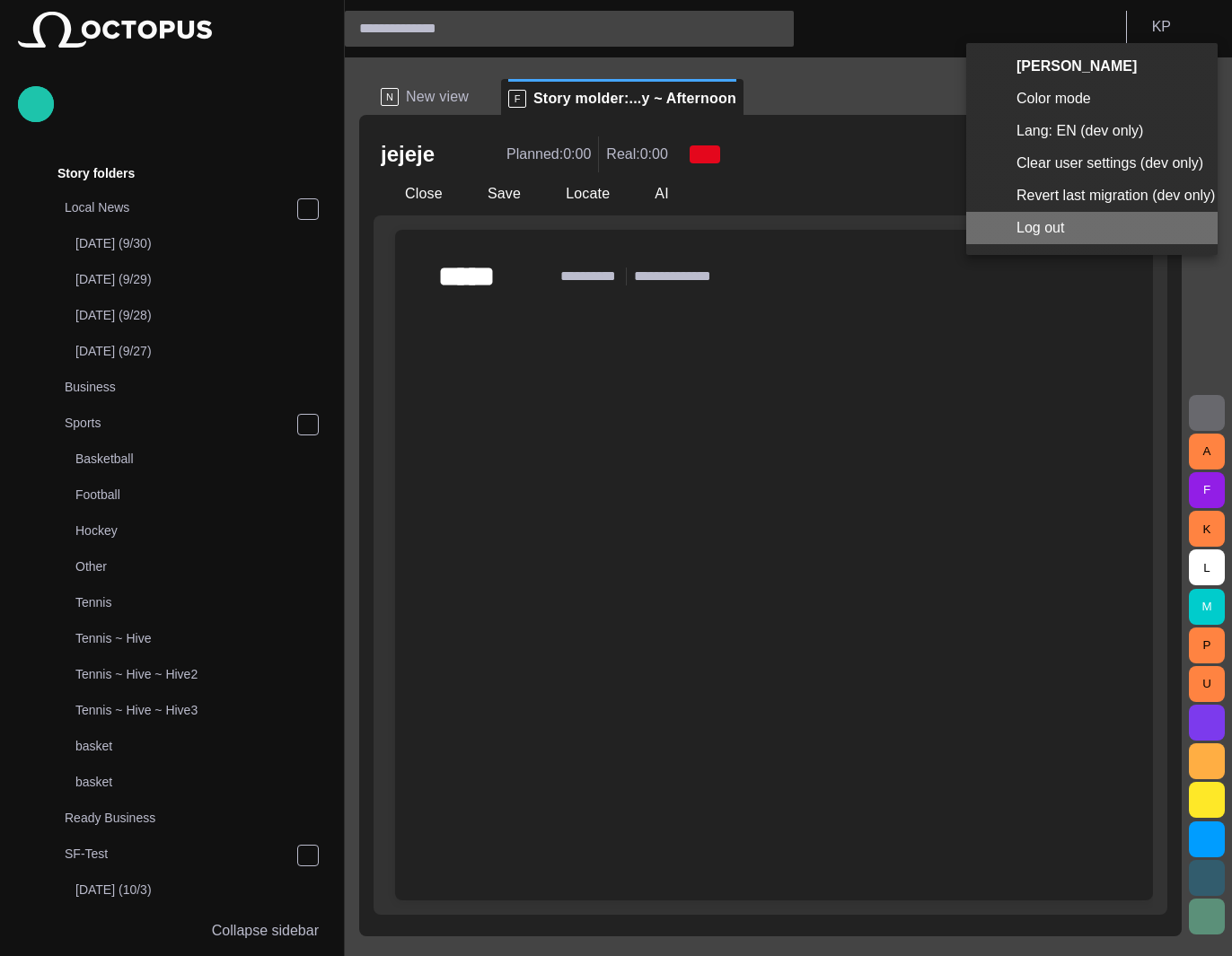
click at [1044, 233] on li "Log out" at bounding box center [1092, 227] width 252 height 33
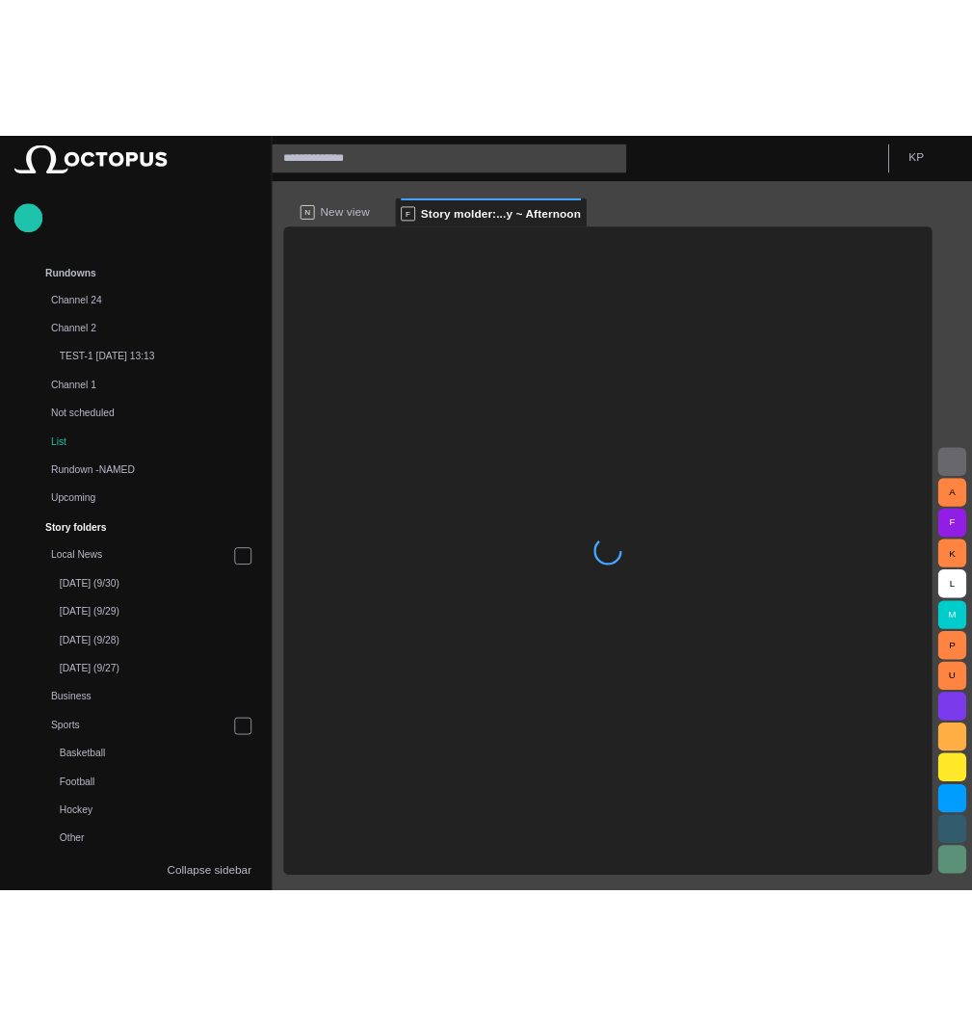
scroll to position [347, 0]
